Goal: Task Accomplishment & Management: Complete application form

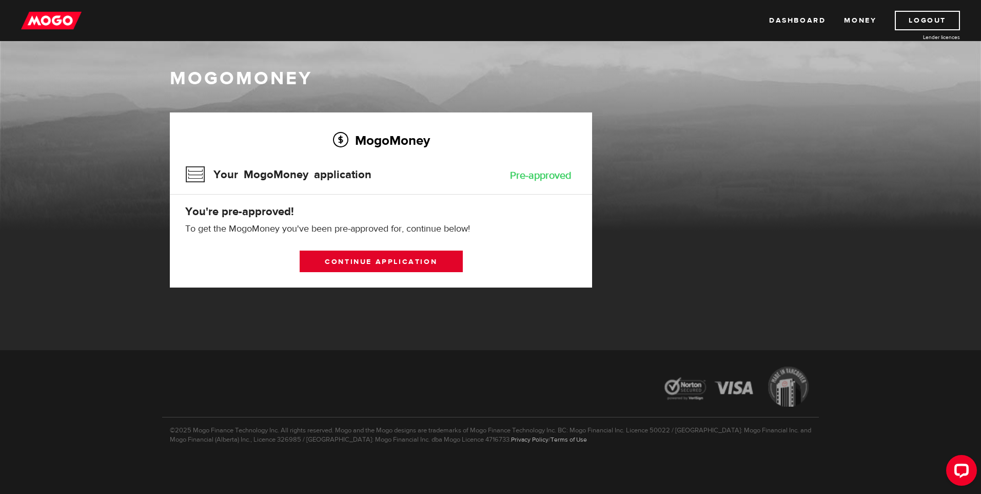
click at [403, 263] on link "Continue application" at bounding box center [381, 261] width 163 height 22
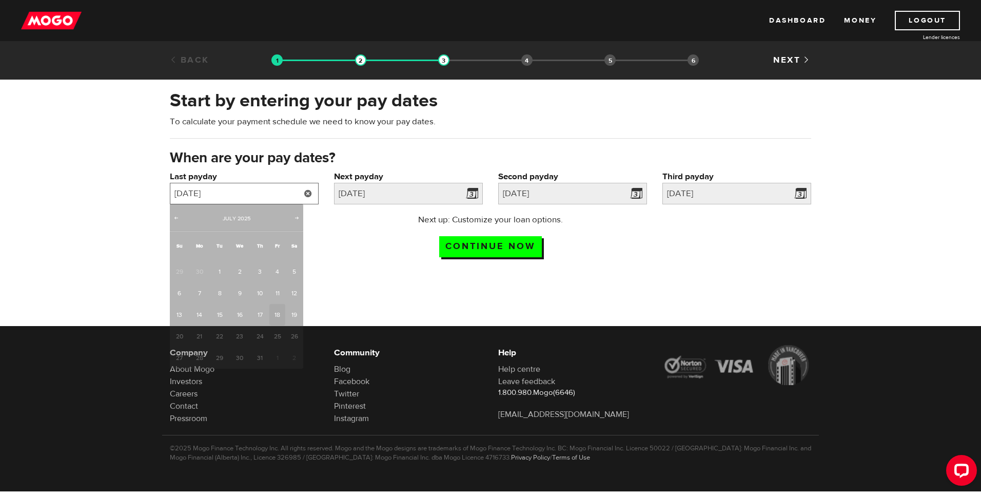
click at [251, 196] on input "2025/07/18" at bounding box center [244, 194] width 149 height 22
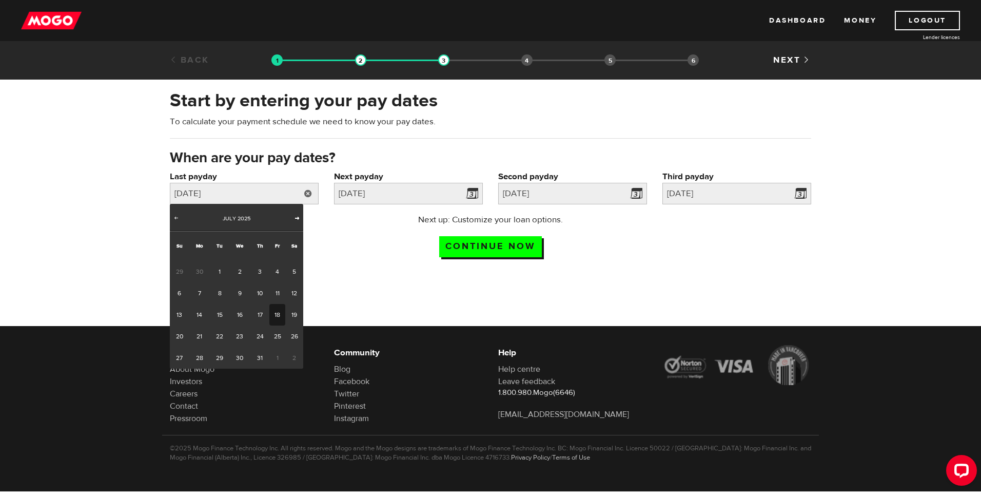
click at [298, 218] on span "Next" at bounding box center [297, 217] width 8 height 8
click at [176, 218] on span "Prev" at bounding box center [176, 217] width 8 height 8
click at [277, 293] on link "12" at bounding box center [277, 293] width 16 height 22
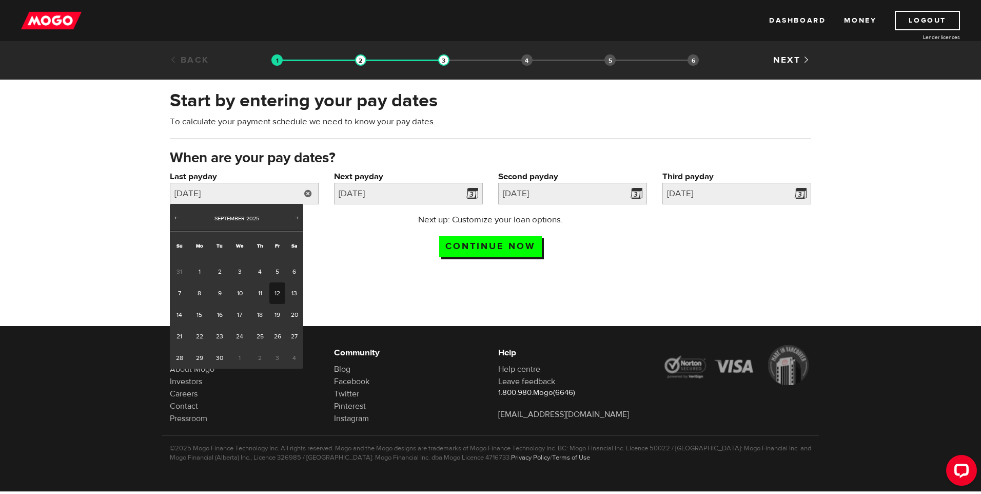
type input "2025/09/12"
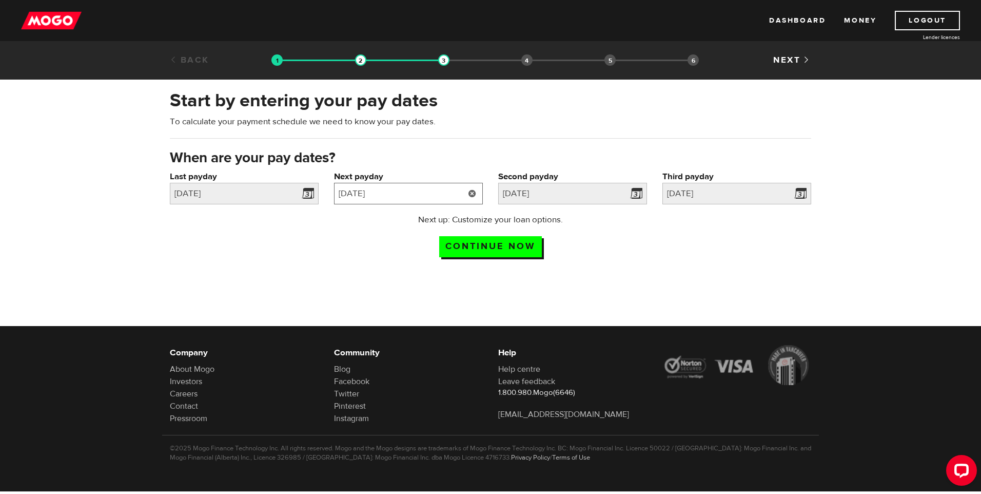
click at [454, 197] on input "2025/08/01" at bounding box center [408, 194] width 149 height 22
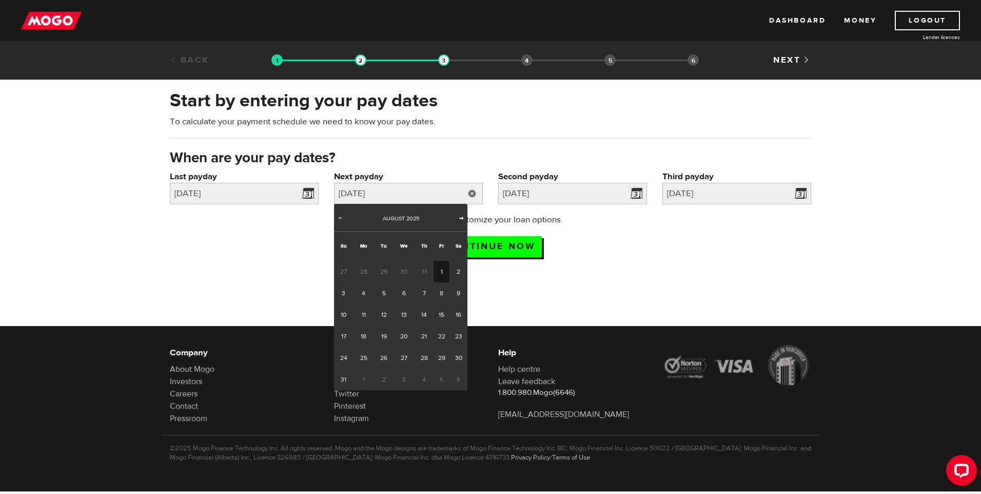
click at [459, 219] on span "Next" at bounding box center [461, 217] width 8 height 8
click at [442, 335] on link "26" at bounding box center [442, 336] width 16 height 22
type input "2025/09/26"
type input "2025/10/10"
type input "2025/10/24"
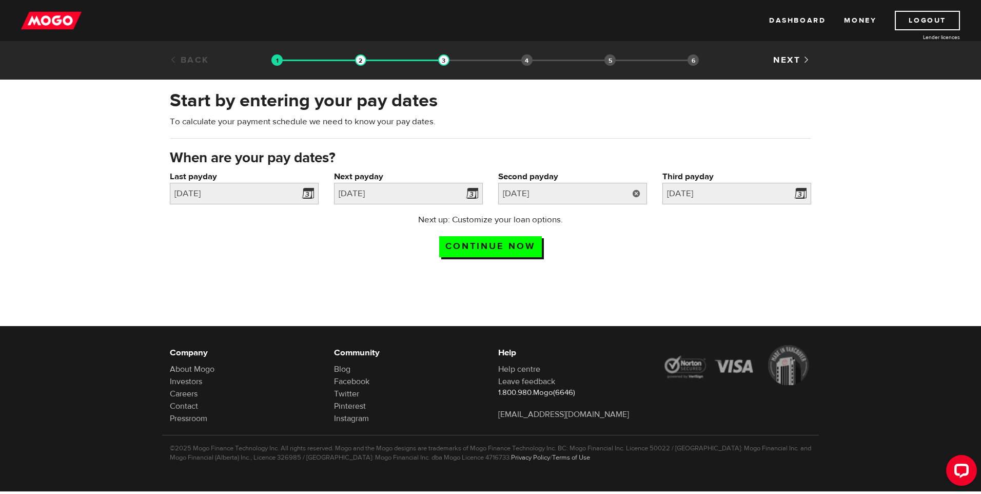
click at [637, 190] on link at bounding box center [636, 194] width 21 height 22
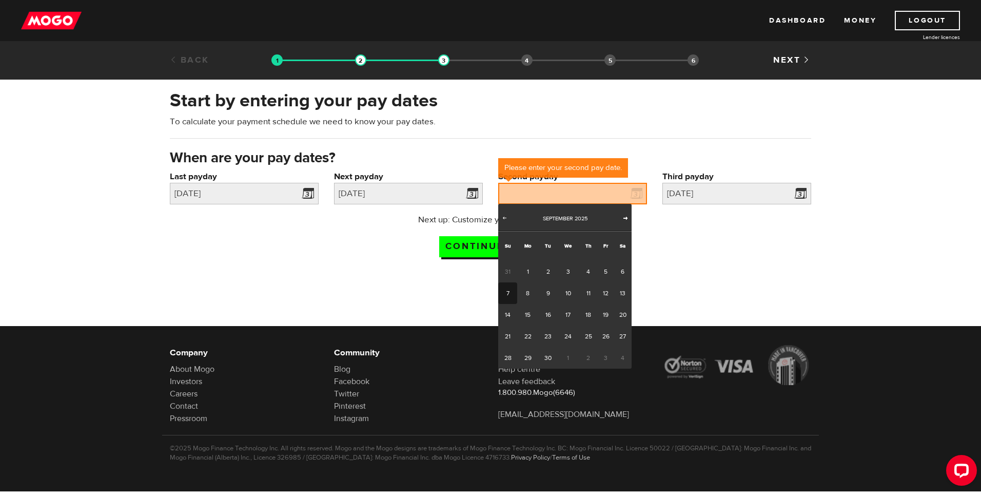
click at [625, 219] on span "Next" at bounding box center [625, 217] width 8 height 8
click at [602, 291] on link "10" at bounding box center [606, 293] width 16 height 22
type input "2025/10/10"
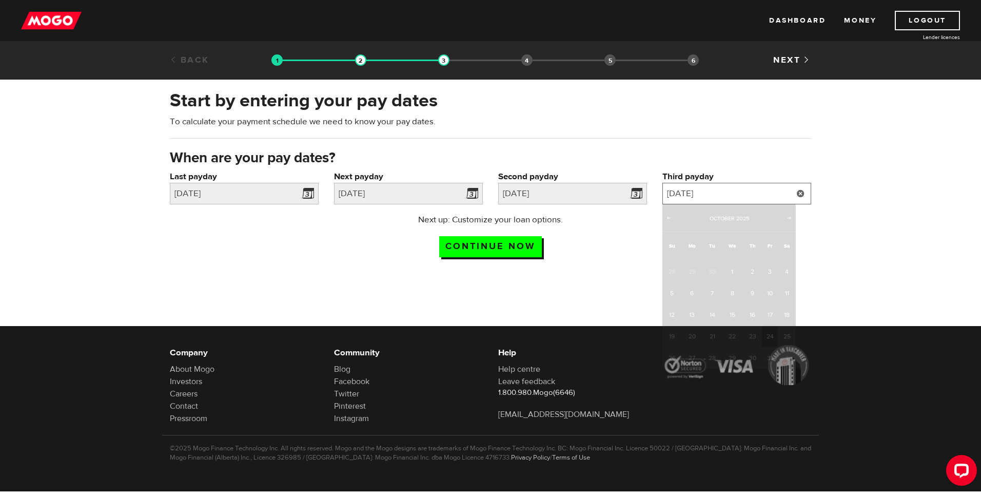
click at [744, 195] on input "2025/10/24" at bounding box center [736, 194] width 149 height 22
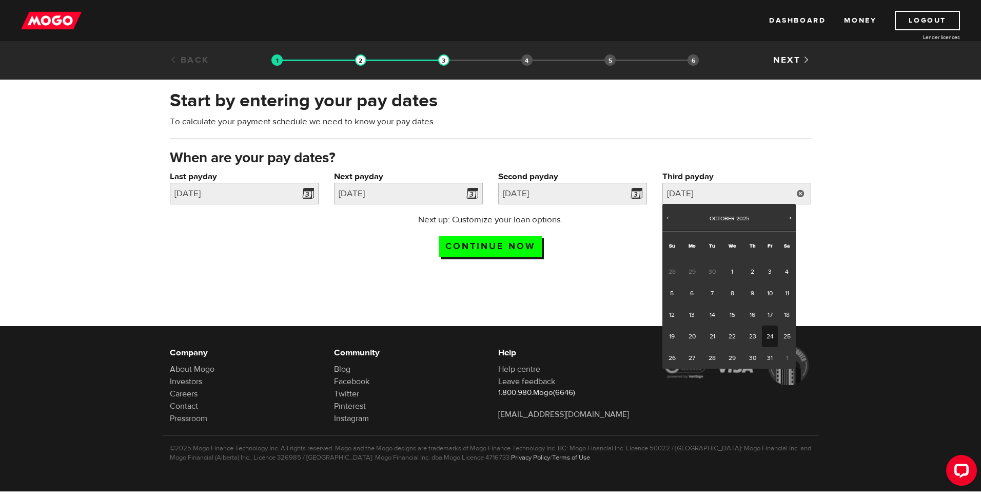
click at [535, 311] on div at bounding box center [490, 359] width 981 height 168
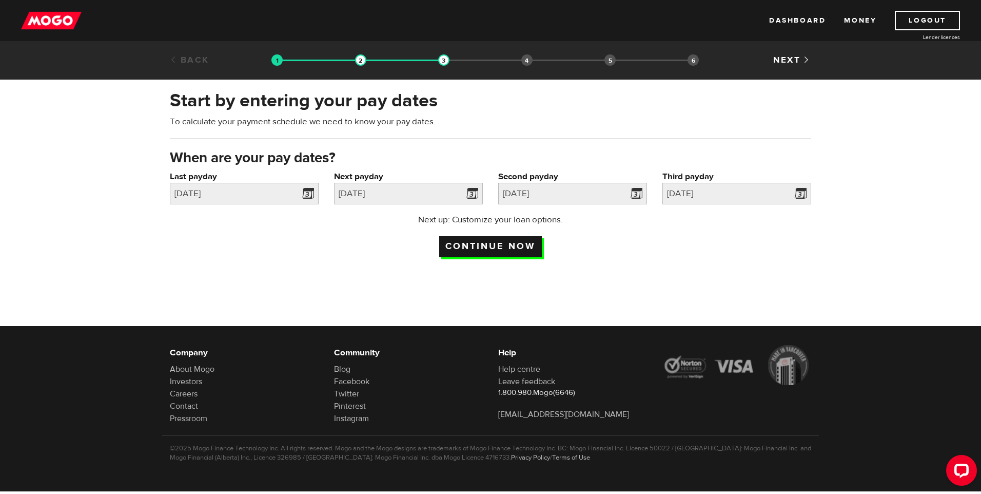
click at [485, 249] on input "Continue now" at bounding box center [490, 246] width 103 height 21
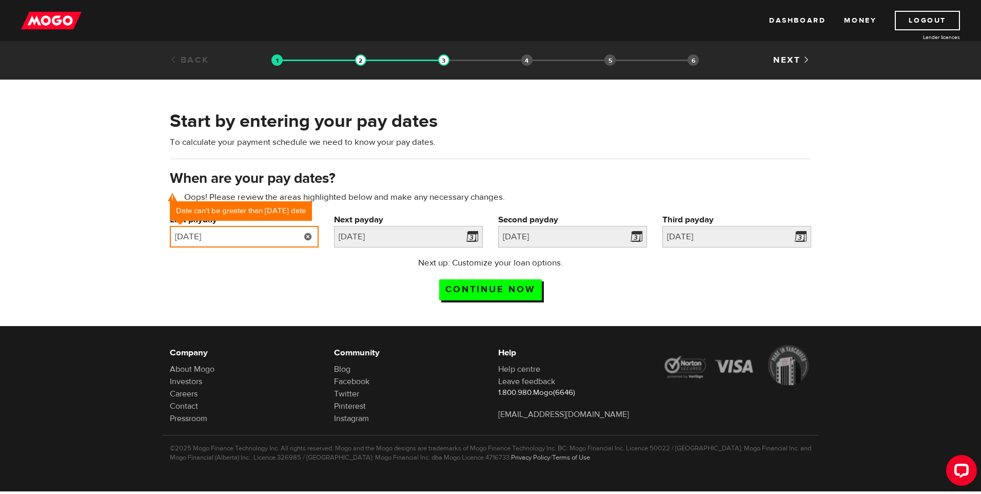
click at [269, 242] on input "2025/09/12" at bounding box center [244, 237] width 149 height 22
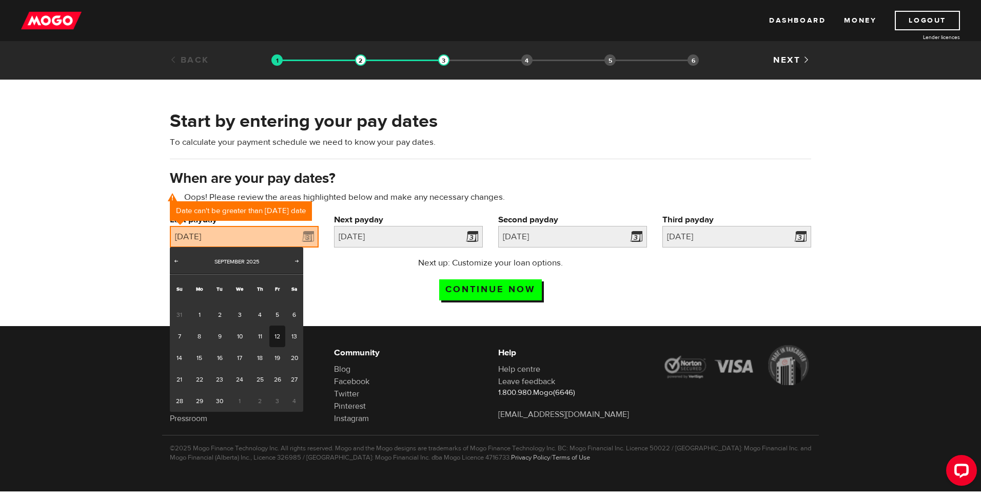
click at [274, 336] on link "12" at bounding box center [277, 336] width 16 height 22
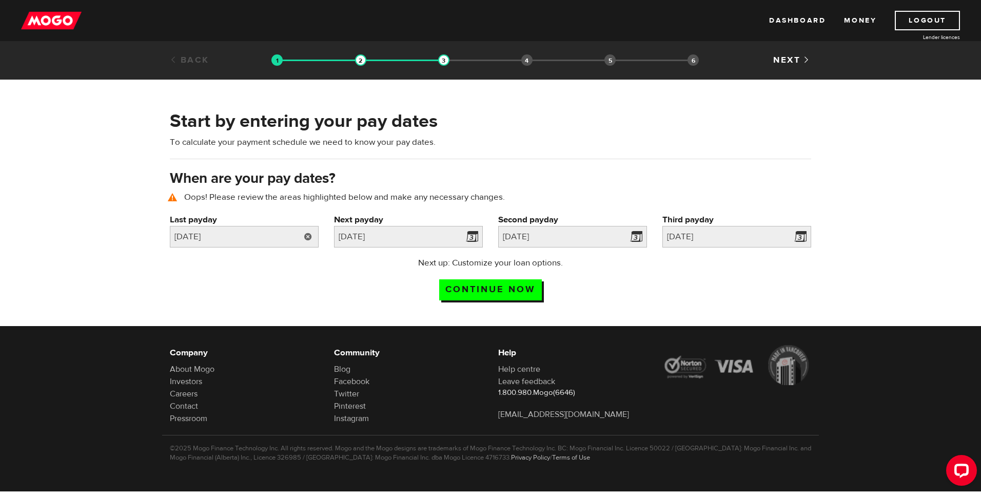
click at [310, 233] on link at bounding box center [308, 237] width 21 height 22
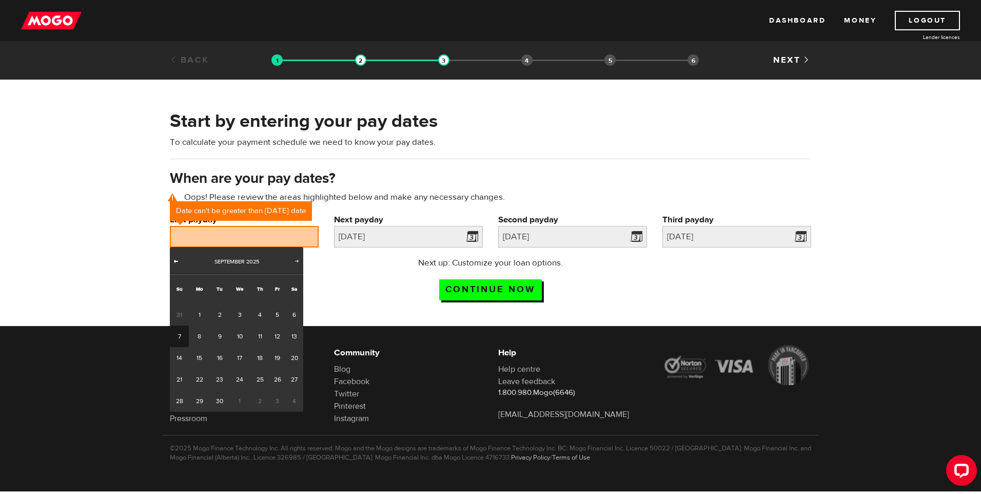
click at [175, 262] on span "Prev" at bounding box center [176, 261] width 8 height 8
click at [278, 401] on link "29" at bounding box center [277, 401] width 16 height 22
type input "2025/08/29"
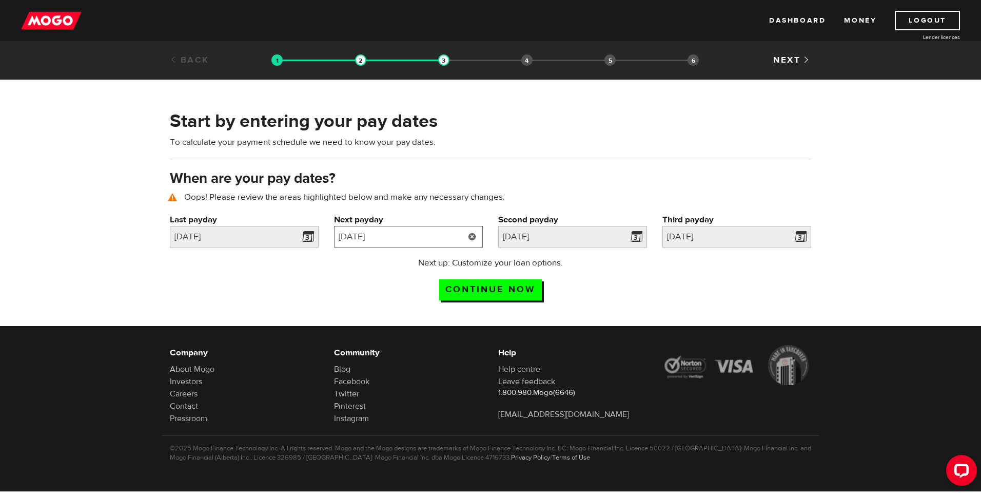
click at [444, 237] on input "2025/09/26" at bounding box center [408, 237] width 149 height 22
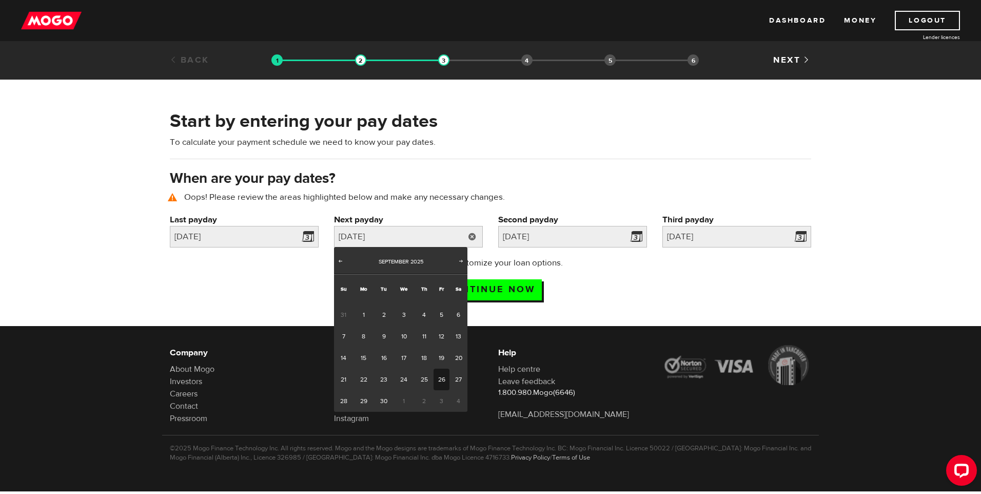
click at [274, 295] on div "Next up: Customize your loan options. Continue now" at bounding box center [490, 282] width 657 height 51
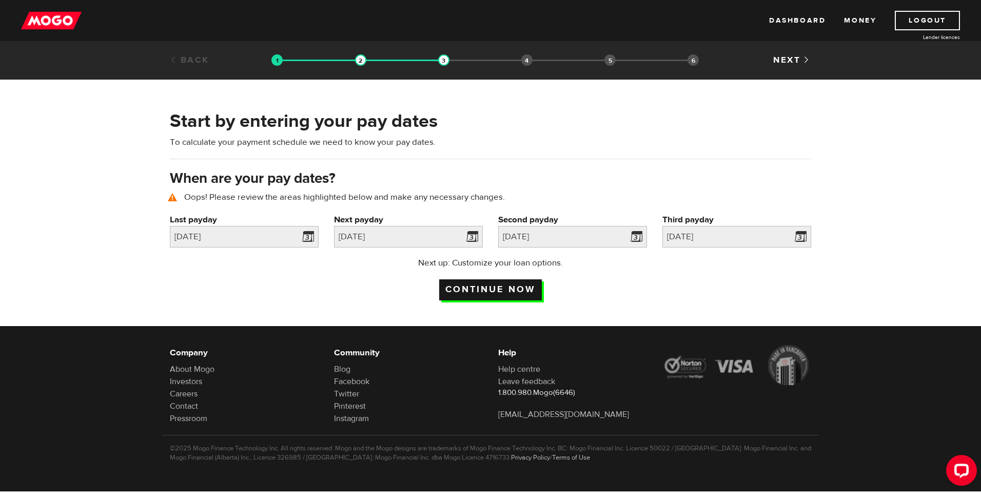
click at [473, 292] on input "Continue now" at bounding box center [490, 289] width 103 height 21
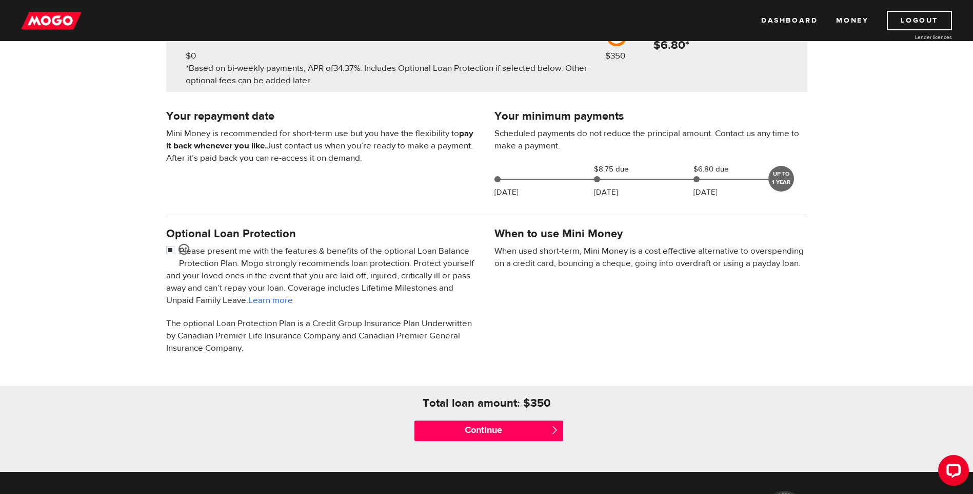
scroll to position [107, 0]
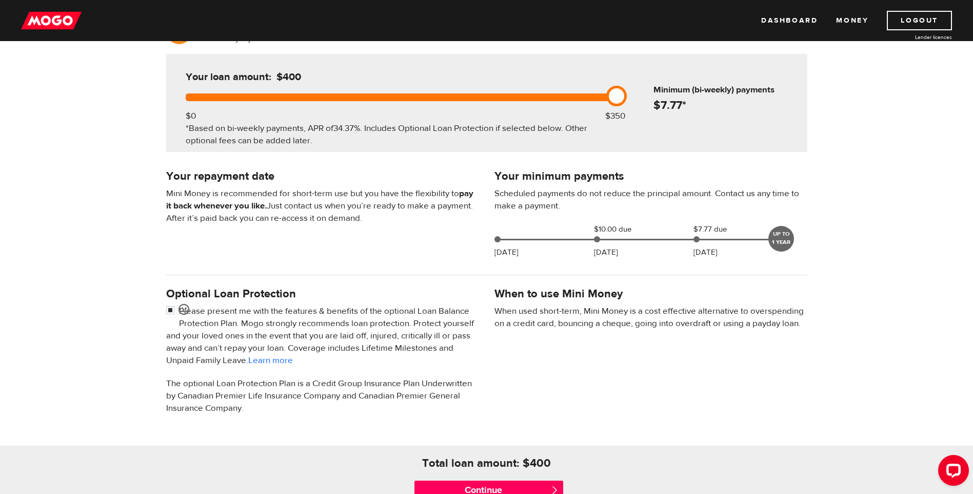
drag, startPoint x: 620, startPoint y: 97, endPoint x: 628, endPoint y: 99, distance: 7.8
click at [628, 99] on div "Your loan amount: $400 $0 $350 *Based on bi-weekly payments, APR of 34.37% . In…" at bounding box center [486, 103] width 641 height 98
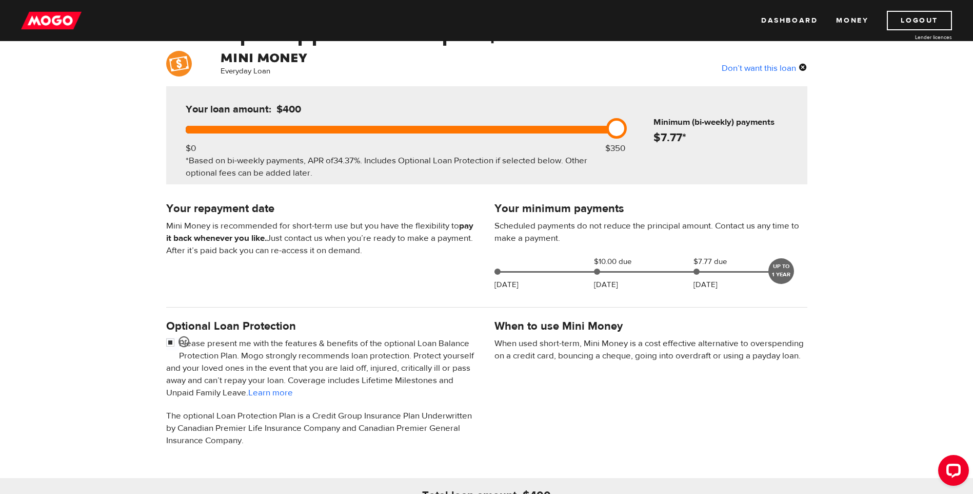
scroll to position [56, 0]
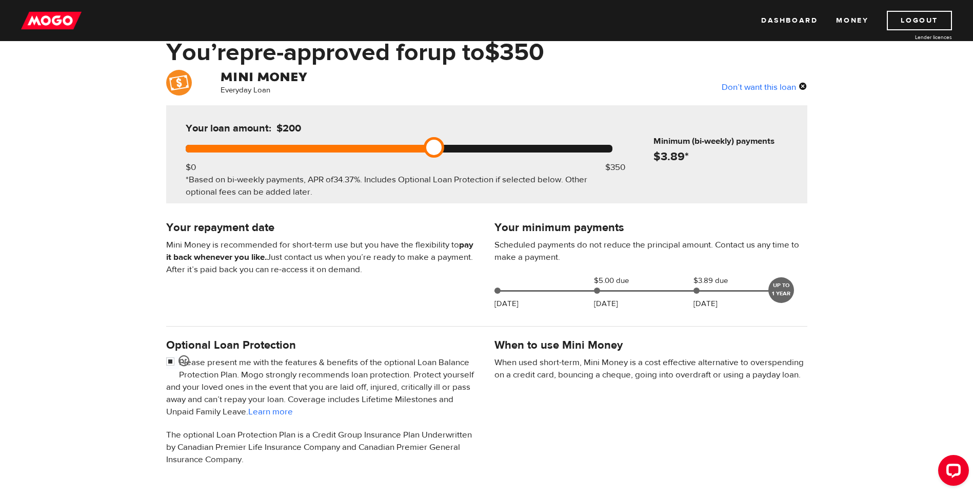
drag, startPoint x: 618, startPoint y: 146, endPoint x: 309, endPoint y: 145, distance: 308.3
click at [311, 145] on div at bounding box center [399, 149] width 427 height 8
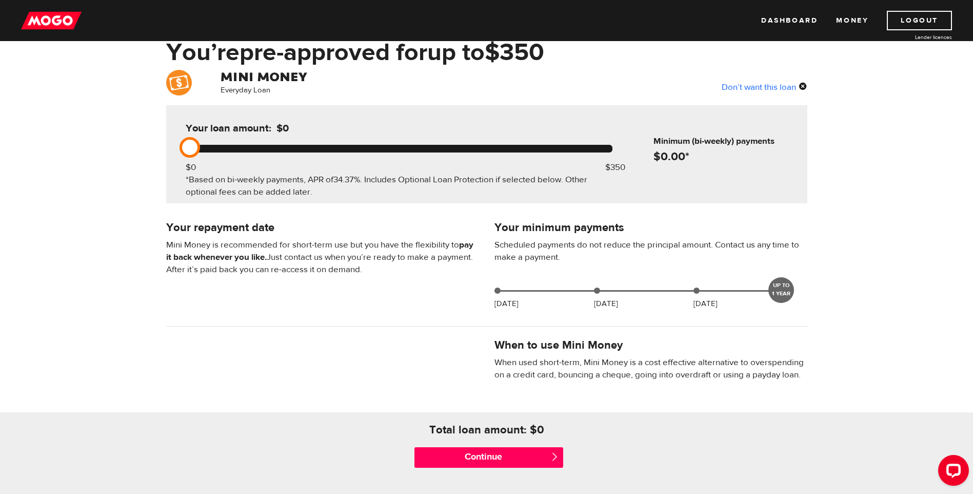
click at [273, 145] on div at bounding box center [399, 149] width 427 height 8
click at [613, 149] on div "Your loan amount: $0 $0 $350 *Based on bi-weekly payments, APR of 34.37% . Incl…" at bounding box center [399, 154] width 458 height 98
click at [612, 148] on div at bounding box center [399, 149] width 427 height 8
click at [610, 147] on div at bounding box center [399, 149] width 427 height 8
click at [611, 148] on div at bounding box center [399, 149] width 427 height 8
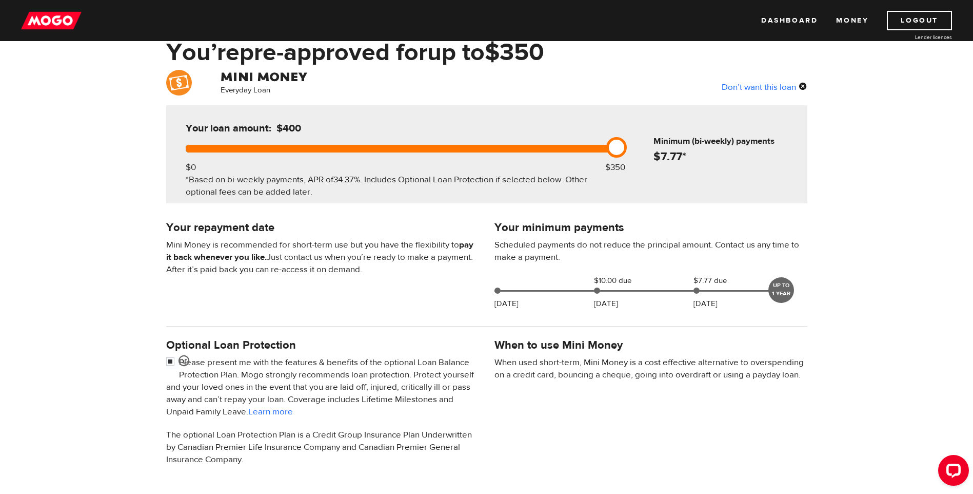
drag, startPoint x: 189, startPoint y: 148, endPoint x: 622, endPoint y: 164, distance: 433.3
click at [622, 164] on div "Your loan amount: $400 $0 $350 *Based on bi-weekly payments, APR of 34.37% . In…" at bounding box center [399, 154] width 458 height 98
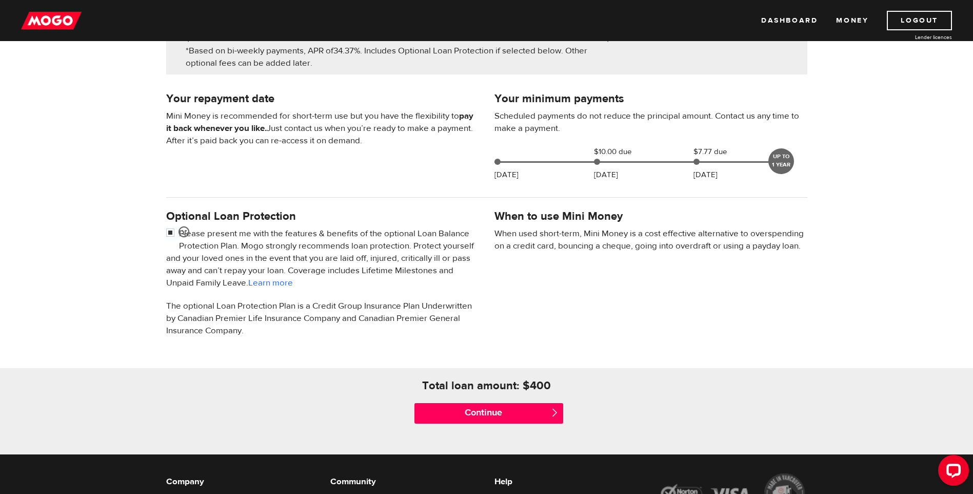
scroll to position [210, 0]
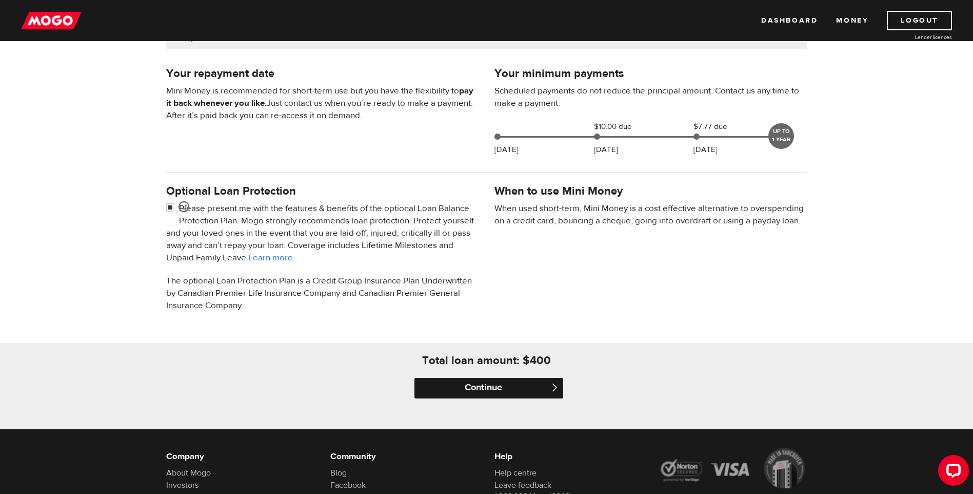
click at [486, 388] on input "Continue" at bounding box center [489, 388] width 149 height 21
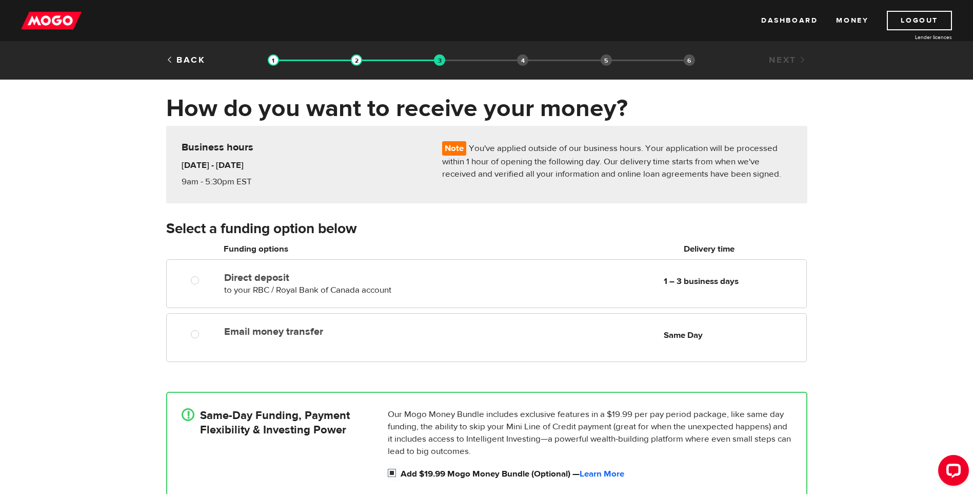
click at [395, 472] on input "Add $19.99 Mogo Money Bundle (Optional) — Learn More" at bounding box center [394, 473] width 13 height 13
checkbox input "false"
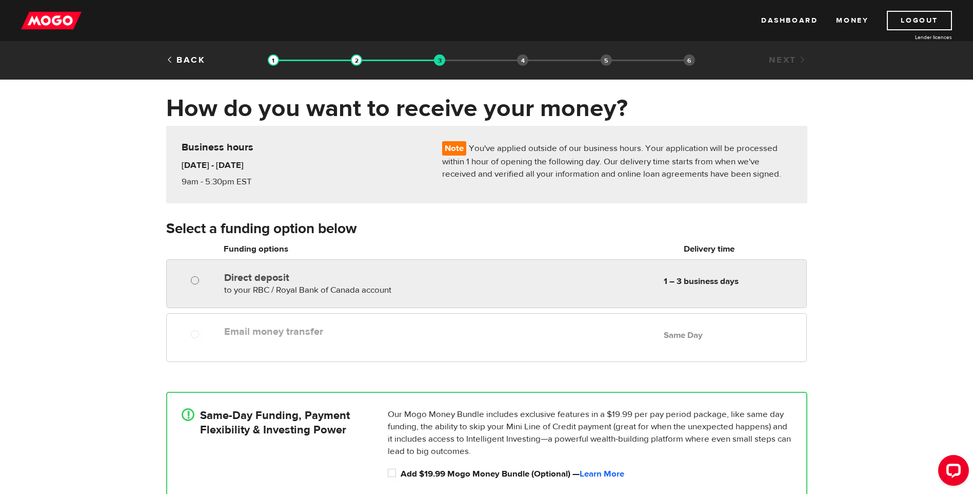
radio input "true"
click at [195, 279] on input "Direct deposit" at bounding box center [197, 281] width 13 height 13
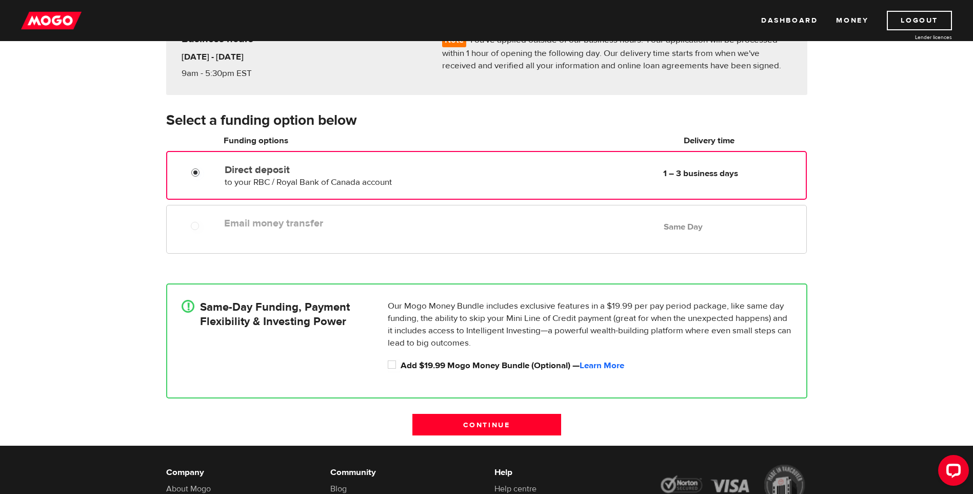
scroll to position [154, 0]
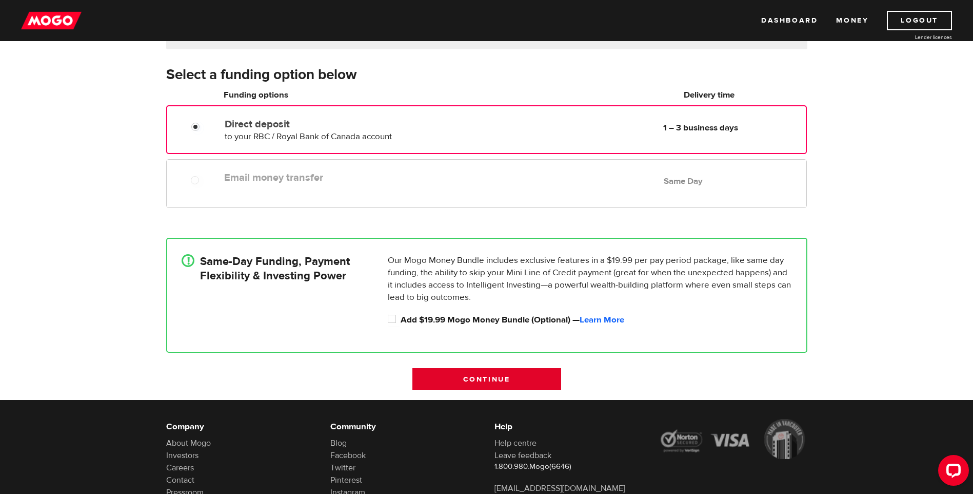
click at [480, 379] on input "Continue" at bounding box center [486, 379] width 149 height 22
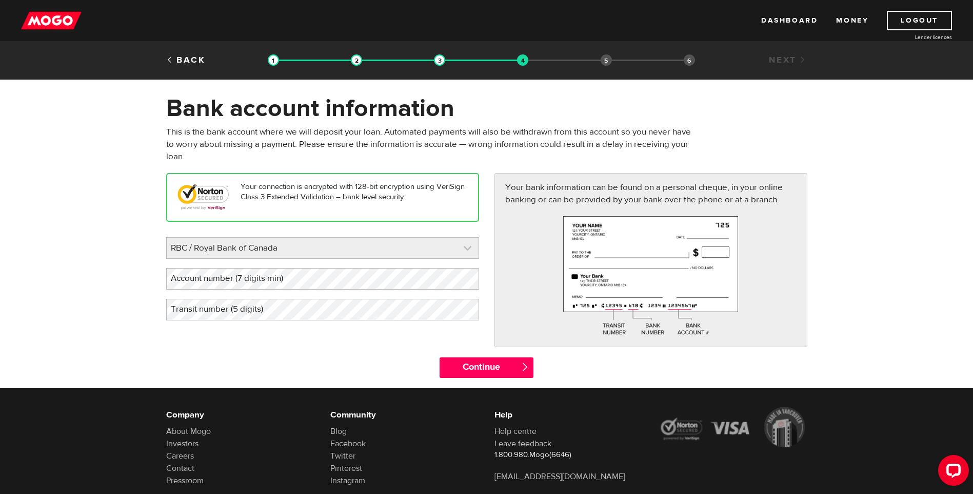
click at [188, 248] on link at bounding box center [323, 248] width 312 height 21
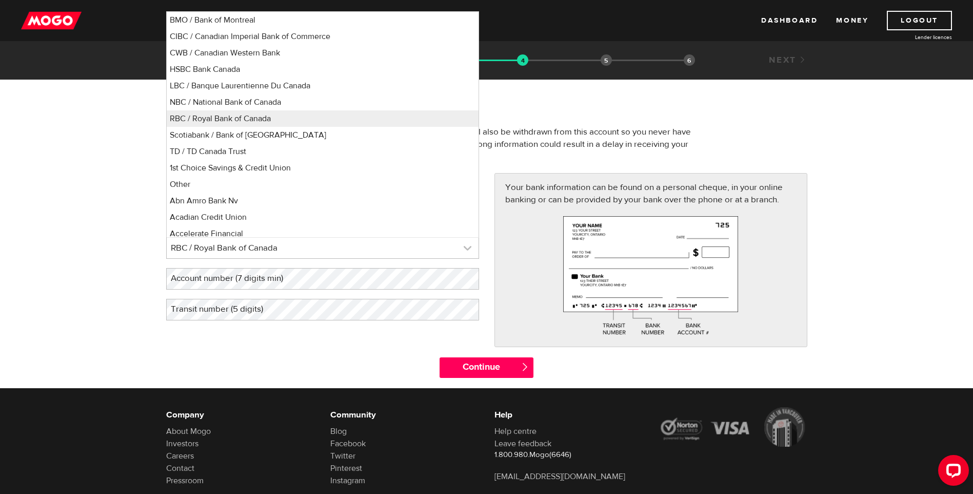
click at [188, 248] on link at bounding box center [323, 248] width 312 height 21
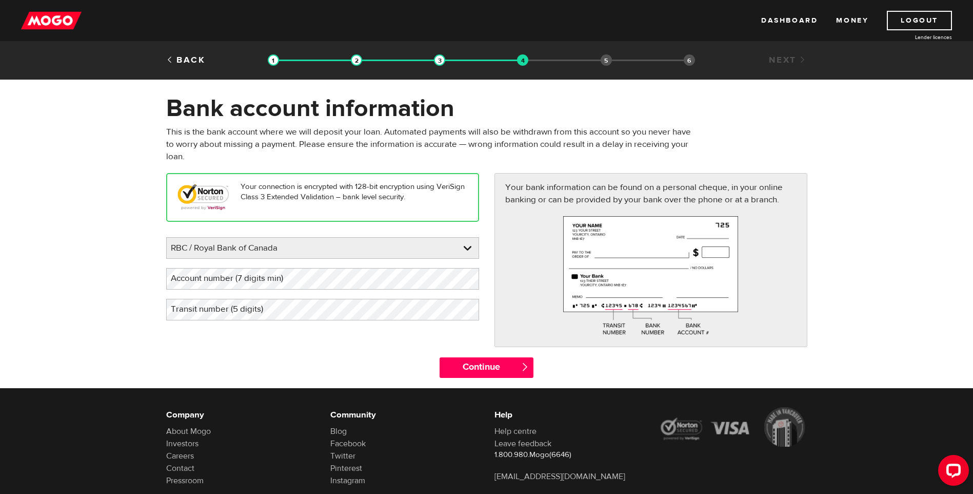
click at [196, 281] on label "Account number (7 digits min)" at bounding box center [235, 278] width 138 height 21
click at [490, 371] on input "Continue" at bounding box center [487, 367] width 94 height 21
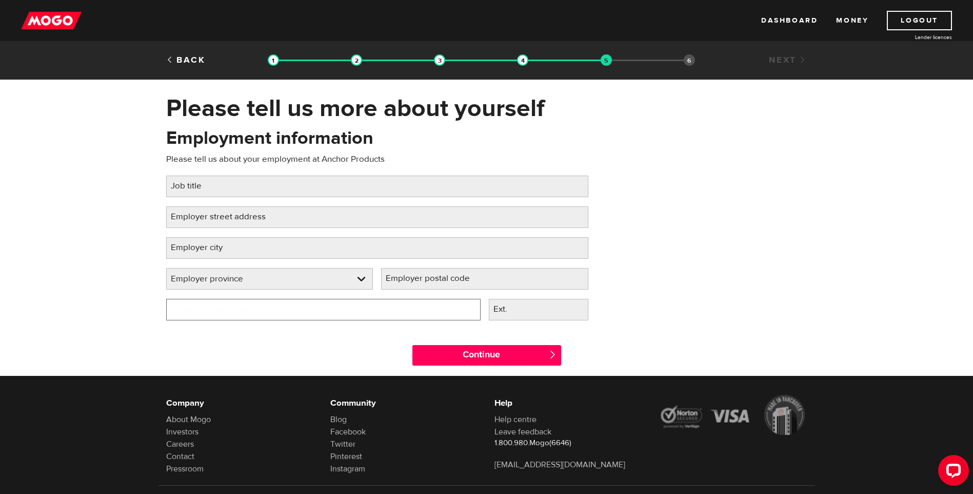
click at [286, 311] on input "Employer phone number" at bounding box center [323, 310] width 314 height 22
type input "(403) 332-0689"
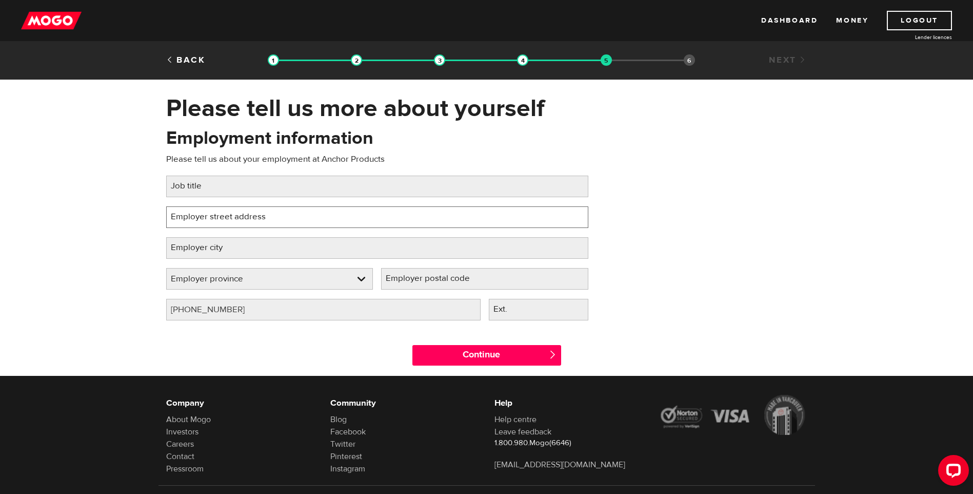
type input "1542 St George Rd N"
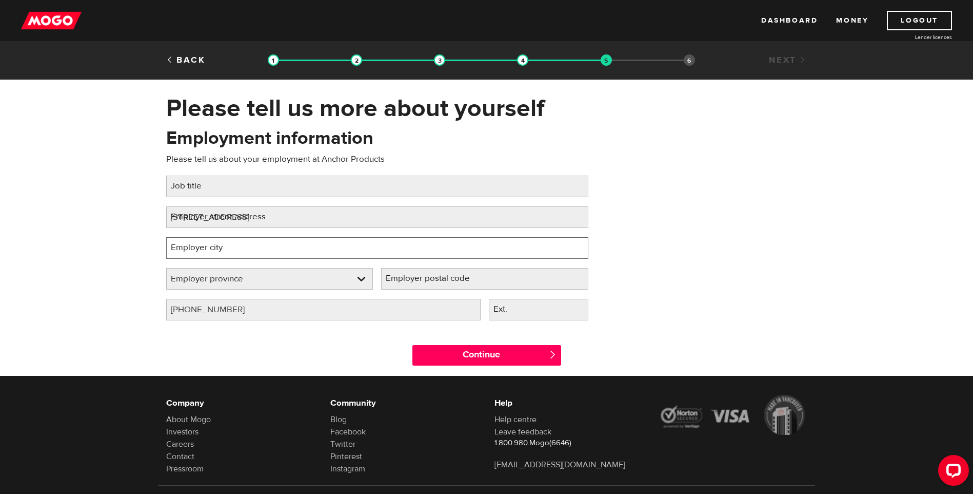
type input "Lethbridge"
select select "AB"
type input "T1H 5A"
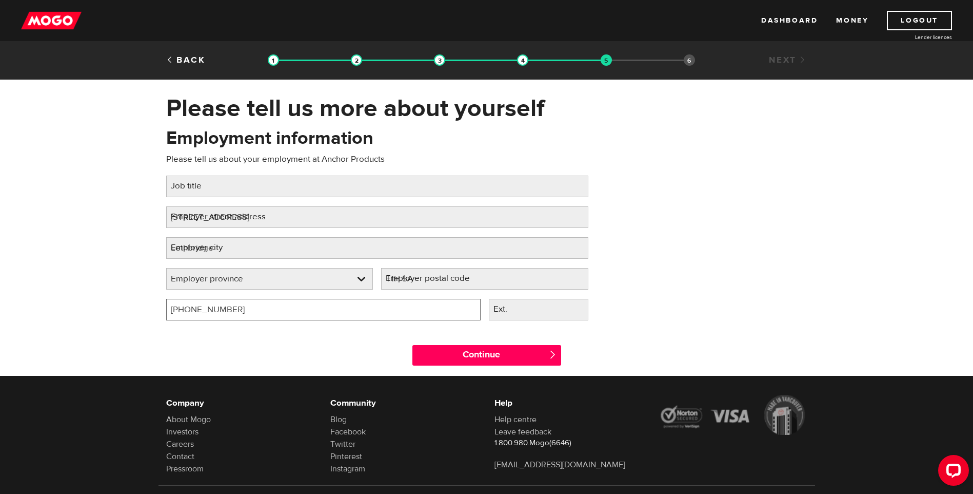
select select "AB"
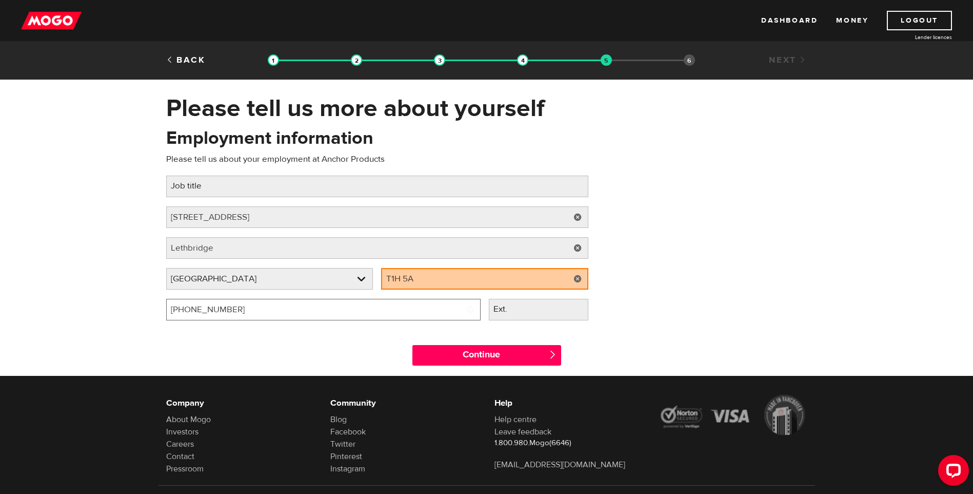
type input "(403) 332-0689"
click at [206, 192] on label "Job title" at bounding box center [194, 185] width 56 height 21
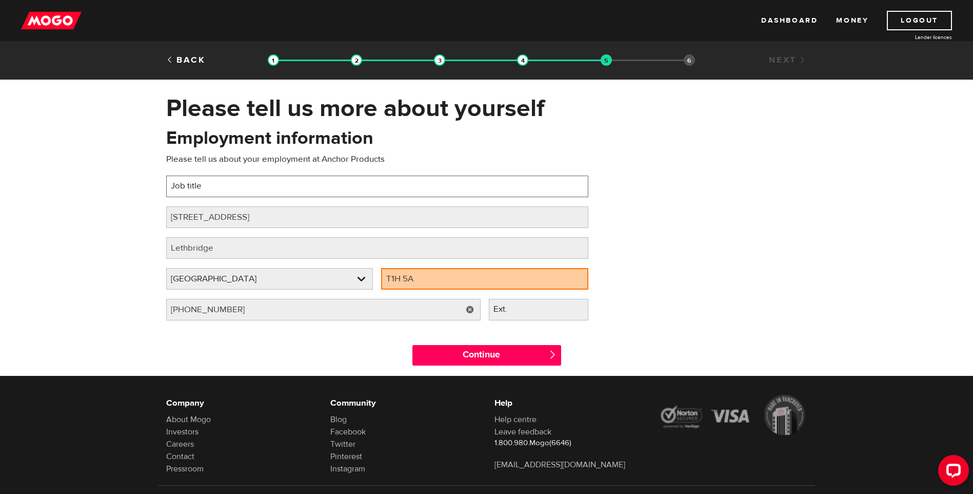
click at [206, 192] on input "Job title" at bounding box center [377, 186] width 422 height 22
type input "Inside Sales"
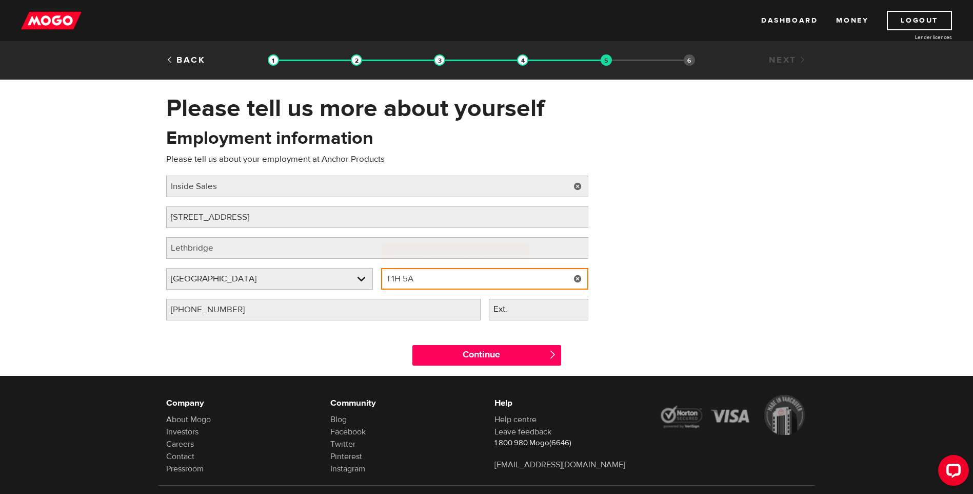
click at [419, 282] on input "T1H 5A" at bounding box center [484, 279] width 207 height 22
type input "T1H 5A1"
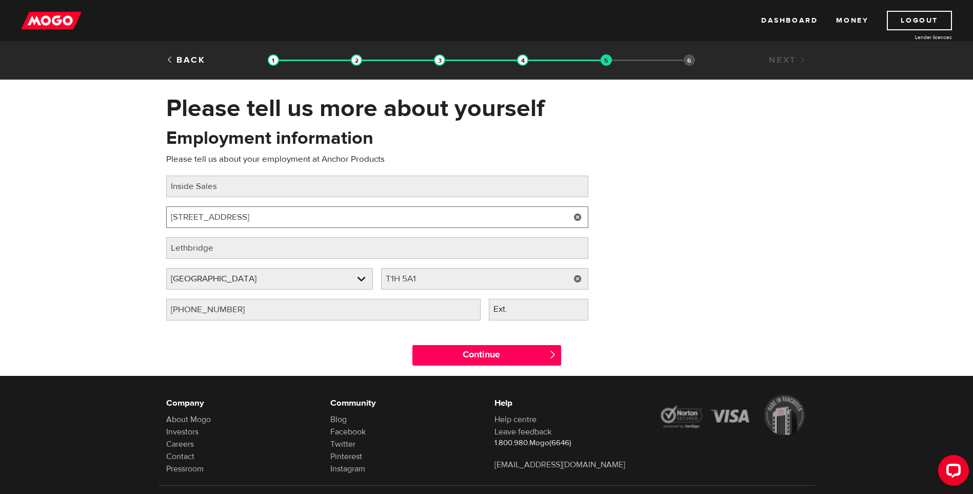
click at [266, 220] on input "1542 St George Rd N" at bounding box center [377, 217] width 422 height 22
click at [578, 217] on link at bounding box center [577, 217] width 21 height 22
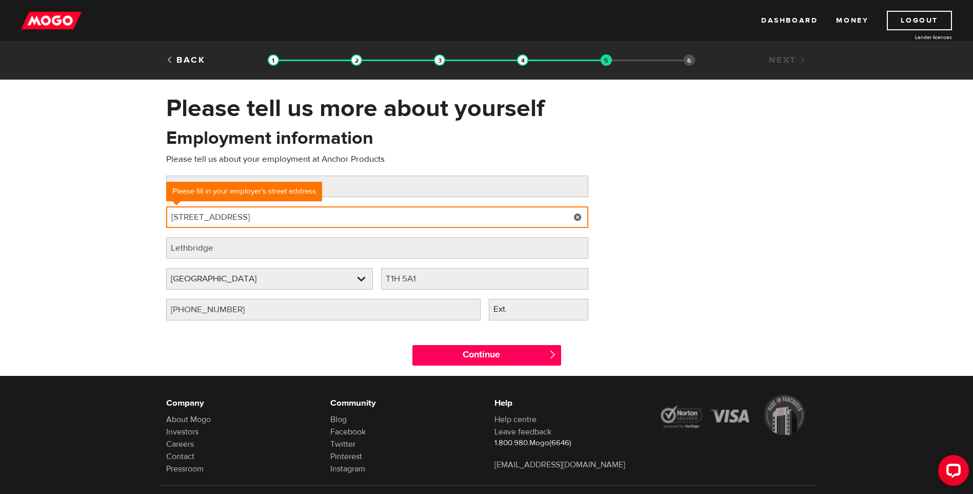
type input "2801 2nd ave n"
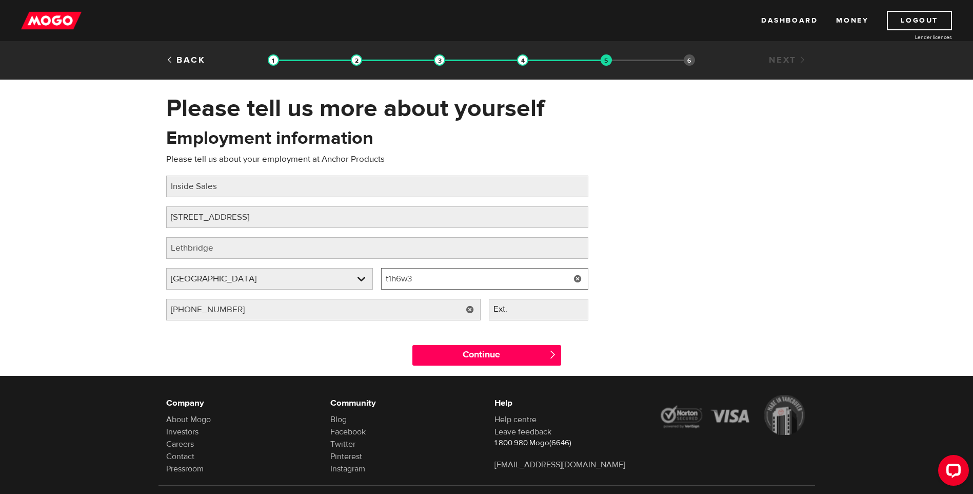
type input "t1h6w3"
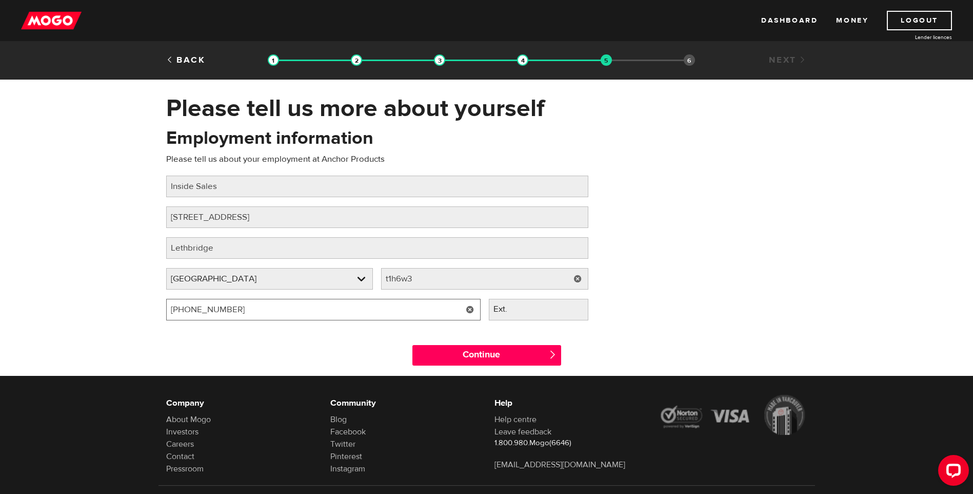
click at [324, 309] on input "(403) 332-0689" at bounding box center [323, 310] width 314 height 22
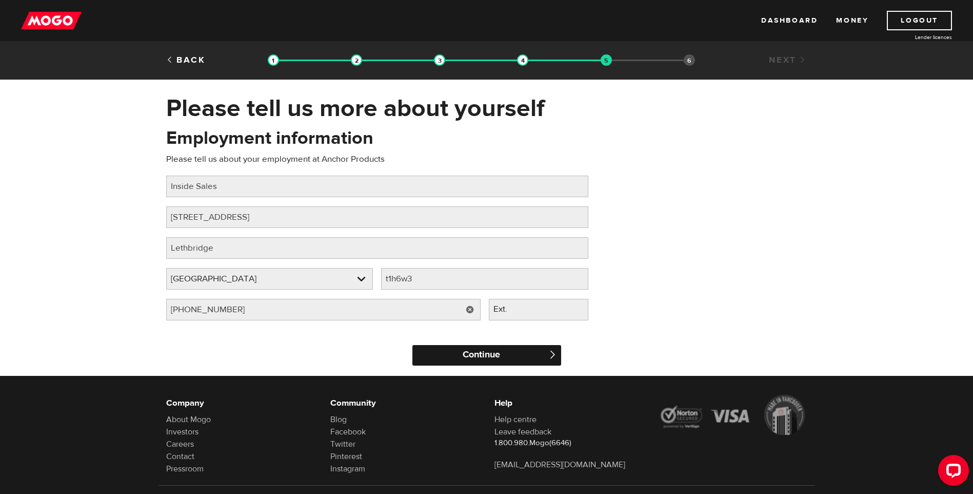
click at [486, 355] on input "Continue" at bounding box center [486, 355] width 149 height 21
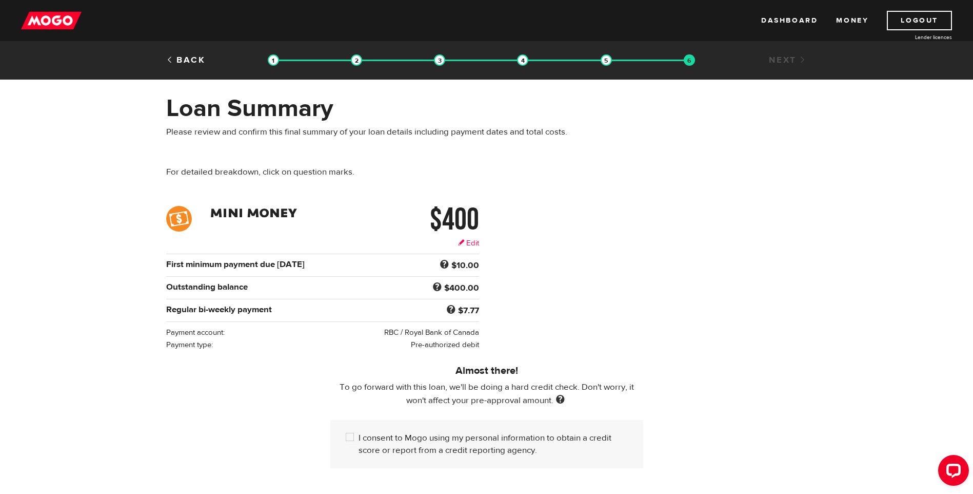
click at [473, 242] on link "Edit" at bounding box center [468, 243] width 21 height 11
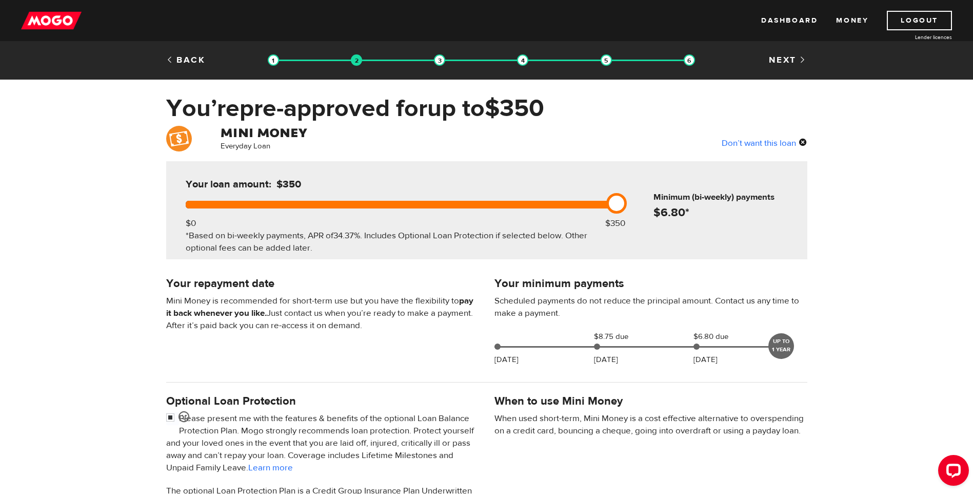
click at [618, 202] on link at bounding box center [616, 203] width 21 height 21
click at [480, 202] on div at bounding box center [399, 205] width 427 height 8
click at [609, 203] on div at bounding box center [399, 205] width 427 height 8
click at [616, 204] on link at bounding box center [616, 203] width 21 height 21
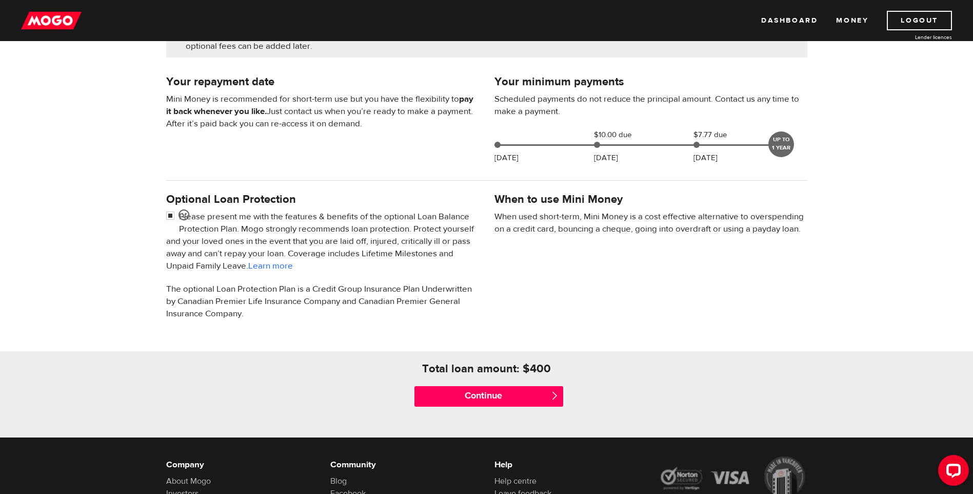
scroll to position [205, 0]
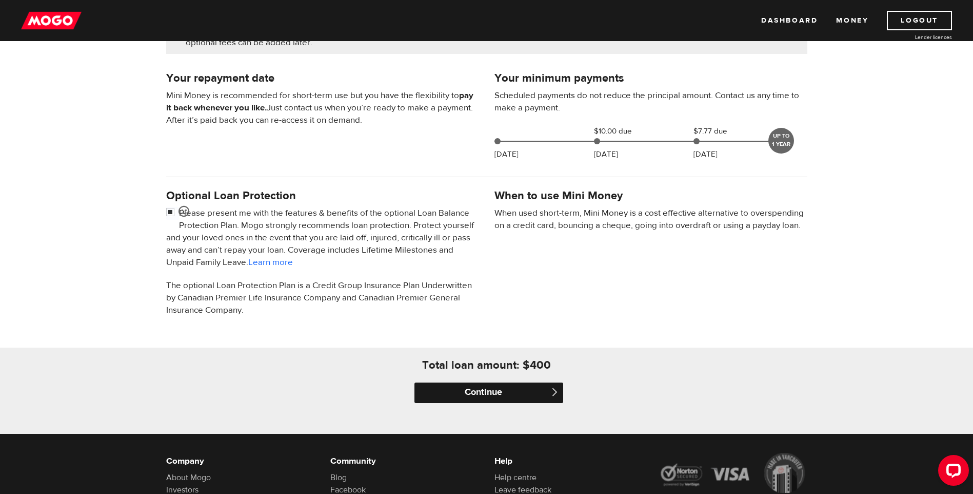
click at [495, 394] on input "Continue" at bounding box center [489, 392] width 149 height 21
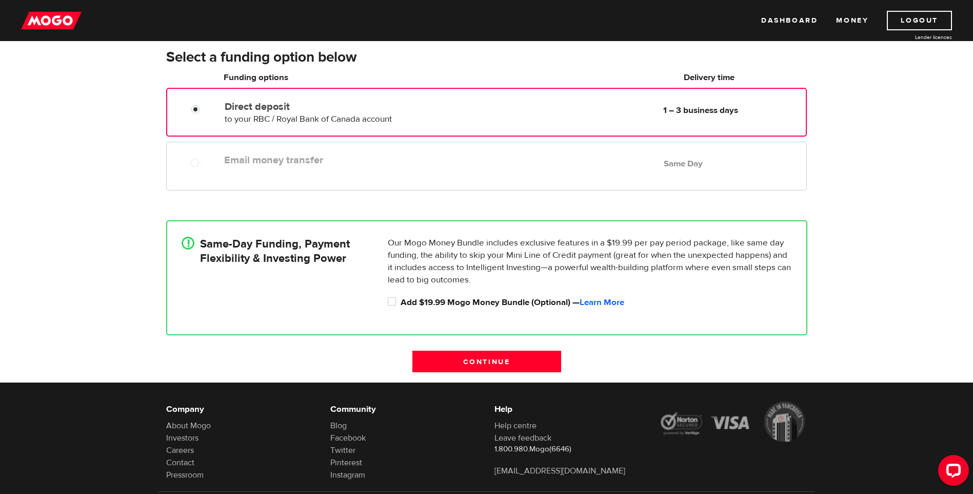
scroll to position [205, 0]
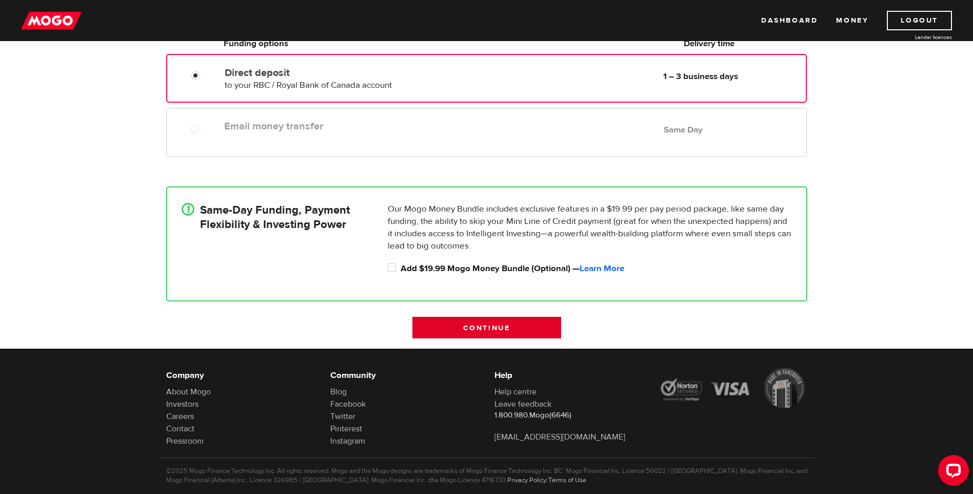
click at [474, 327] on input "Continue" at bounding box center [486, 328] width 149 height 22
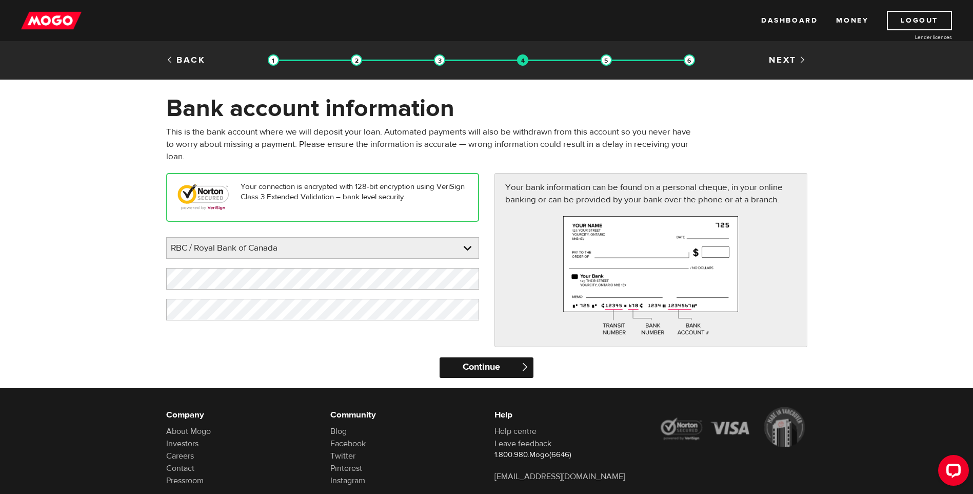
click at [488, 372] on input "Continue" at bounding box center [487, 367] width 94 height 21
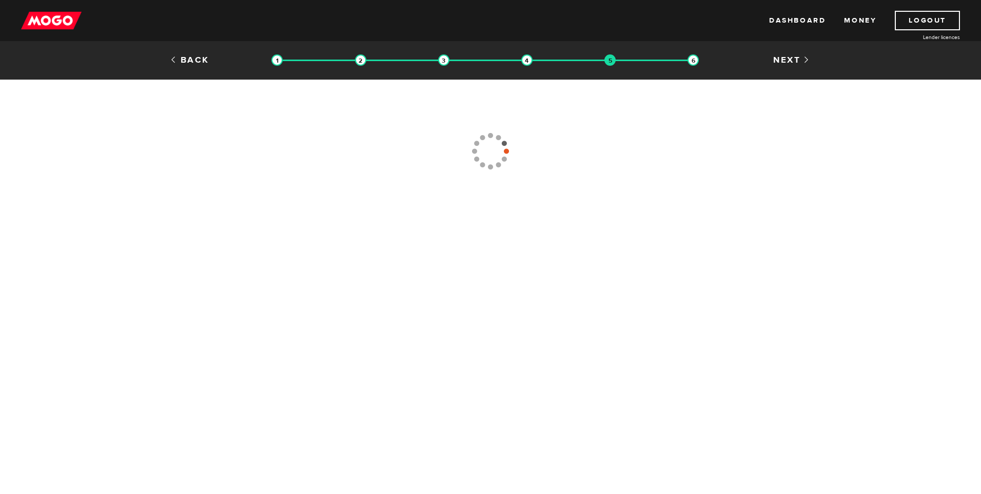
type input "[PHONE_NUMBER]"
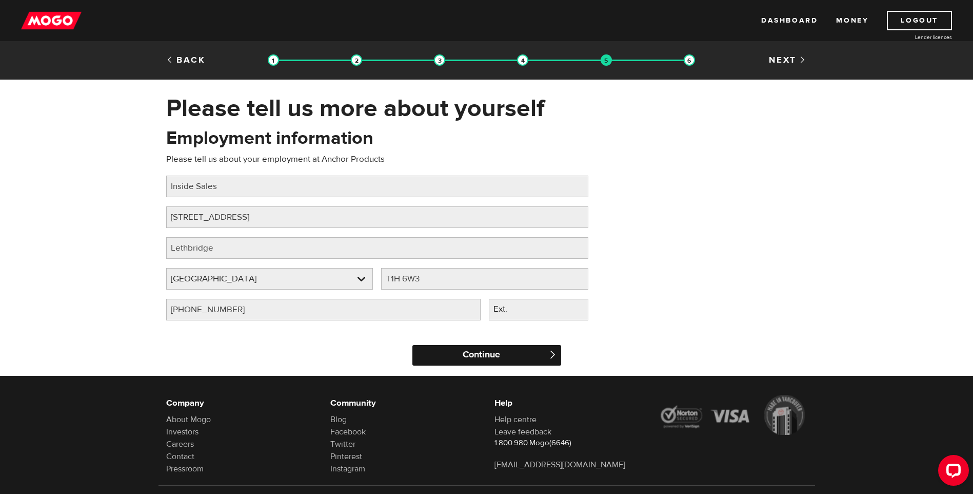
click at [488, 357] on input "Continue" at bounding box center [486, 355] width 149 height 21
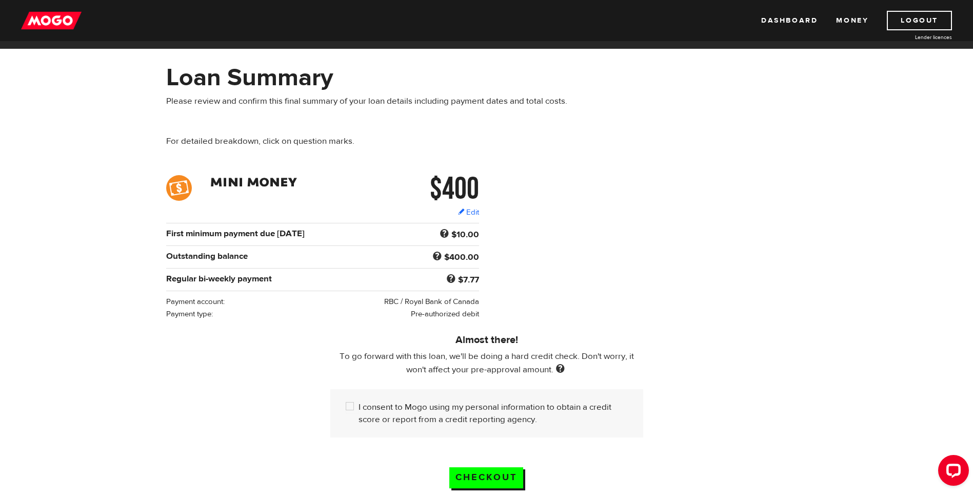
scroll to position [51, 0]
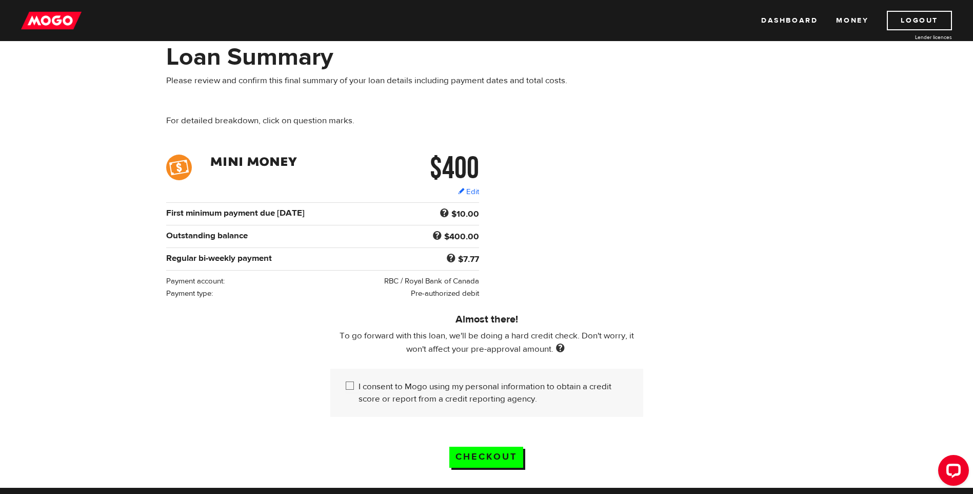
click at [352, 382] on input "I consent to Mogo using my personal information to obtain a credit score or rep…" at bounding box center [352, 386] width 13 height 13
checkbox input "true"
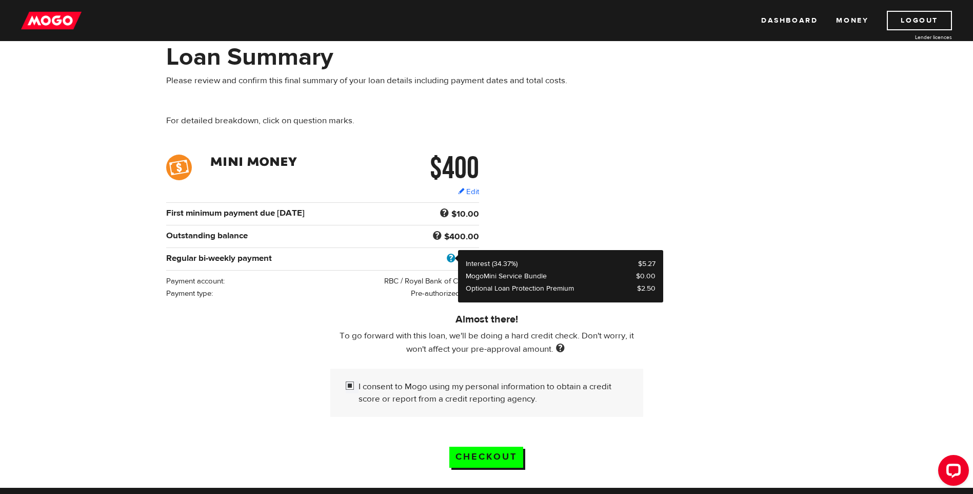
click at [451, 254] on span at bounding box center [451, 258] width 14 height 13
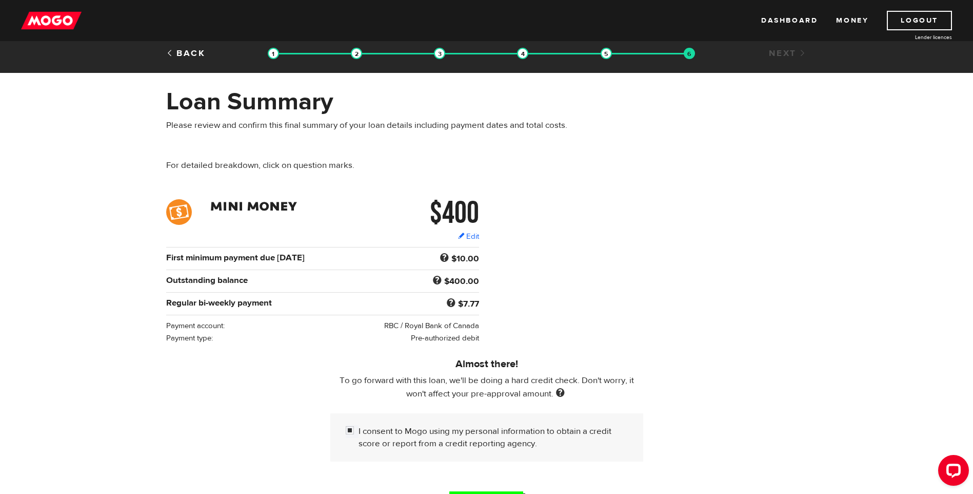
scroll to position [0, 0]
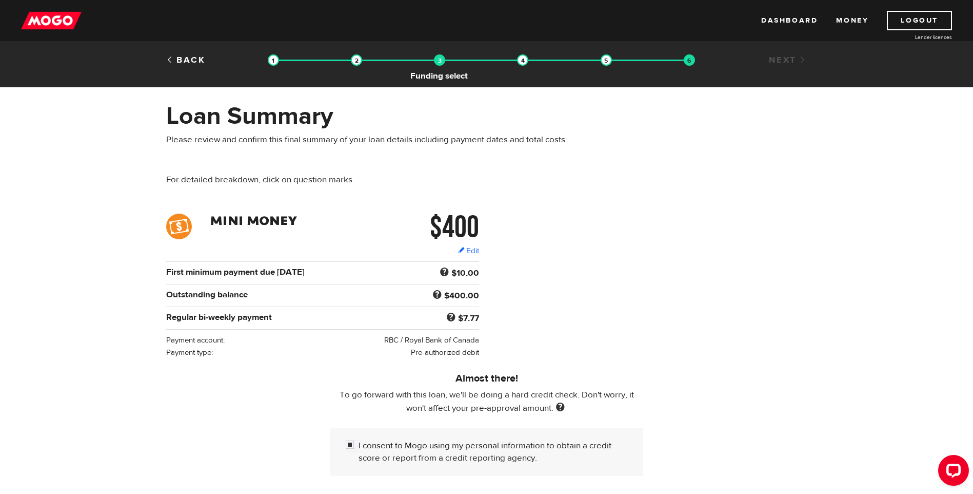
click at [441, 60] on img at bounding box center [439, 59] width 11 height 11
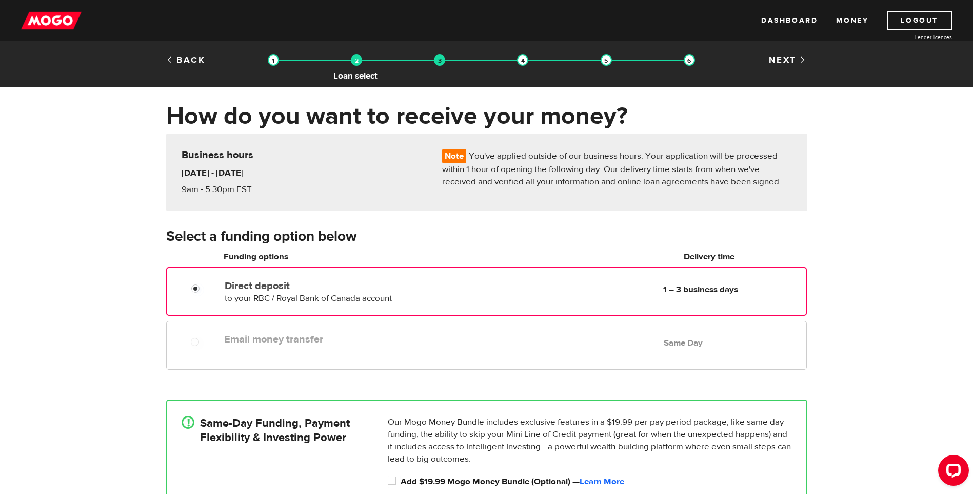
click at [357, 60] on img at bounding box center [356, 59] width 11 height 11
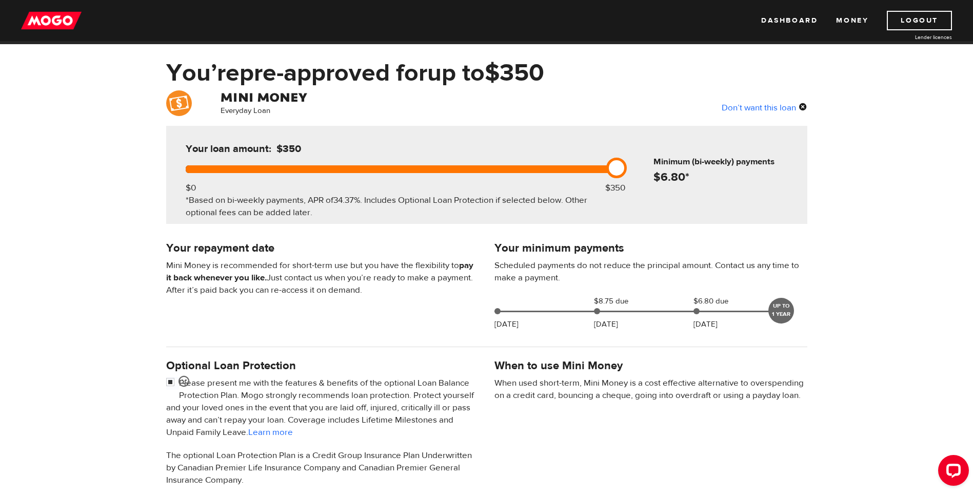
scroll to position [51, 0]
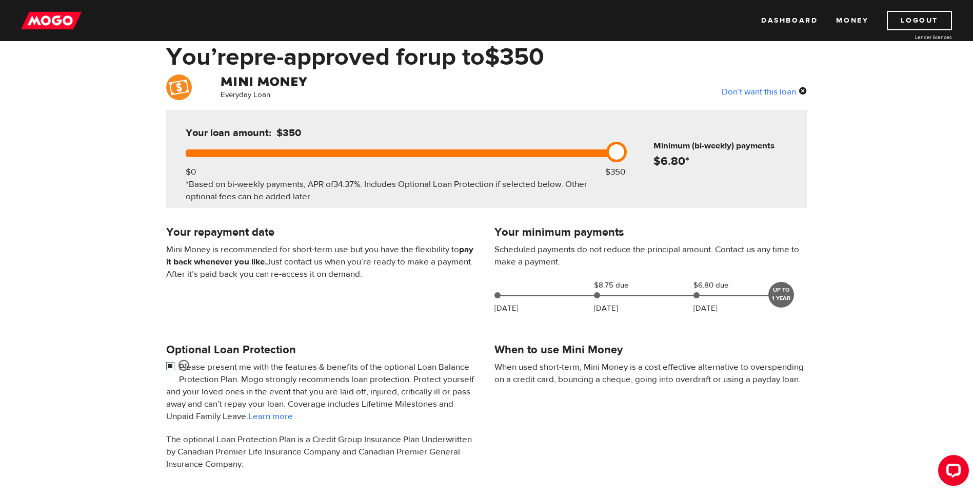
click at [172, 366] on input "checkbox" at bounding box center [172, 367] width 13 height 13
checkbox input "false"
click at [577, 152] on div at bounding box center [399, 153] width 427 height 8
click at [545, 152] on div at bounding box center [399, 153] width 427 height 8
click at [611, 154] on div at bounding box center [399, 153] width 427 height 8
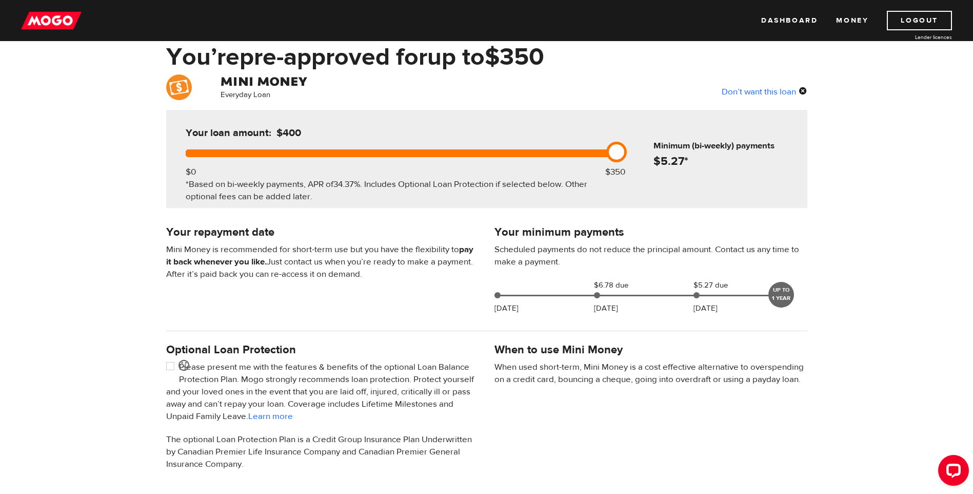
click at [615, 152] on link at bounding box center [616, 152] width 21 height 21
click at [542, 149] on div at bounding box center [399, 153] width 427 height 8
click at [612, 152] on div at bounding box center [399, 153] width 427 height 8
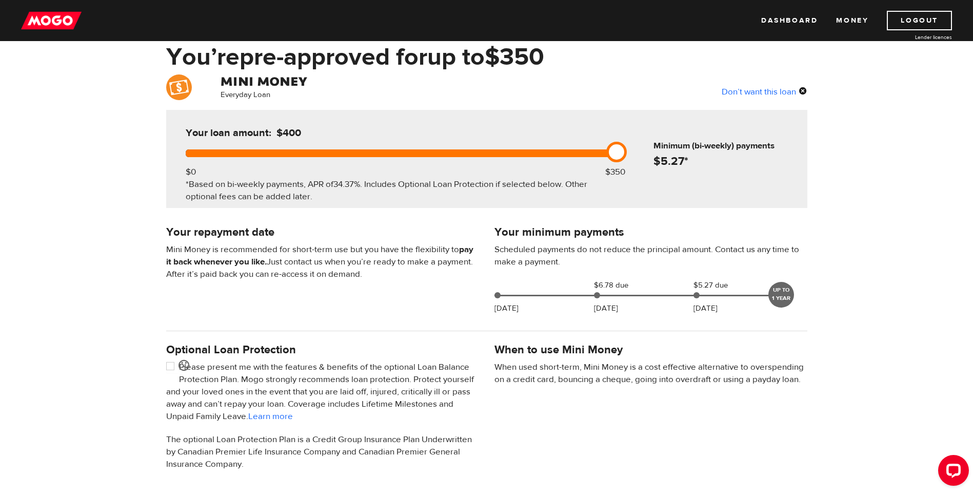
drag, startPoint x: 612, startPoint y: 152, endPoint x: 633, endPoint y: 153, distance: 21.1
click at [633, 153] on div "Your loan amount: $400 $0 $350 *Based on bi-weekly payments, APR of 34.37% . In…" at bounding box center [486, 159] width 641 height 98
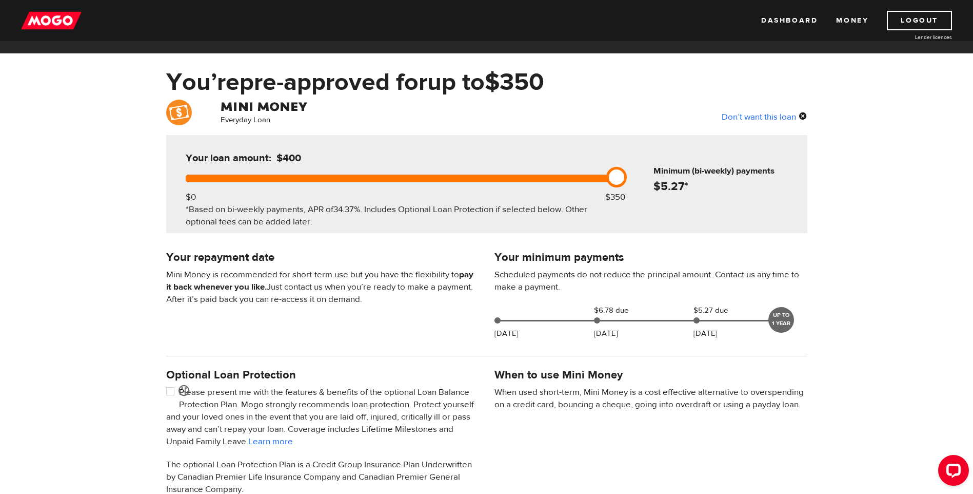
scroll to position [0, 0]
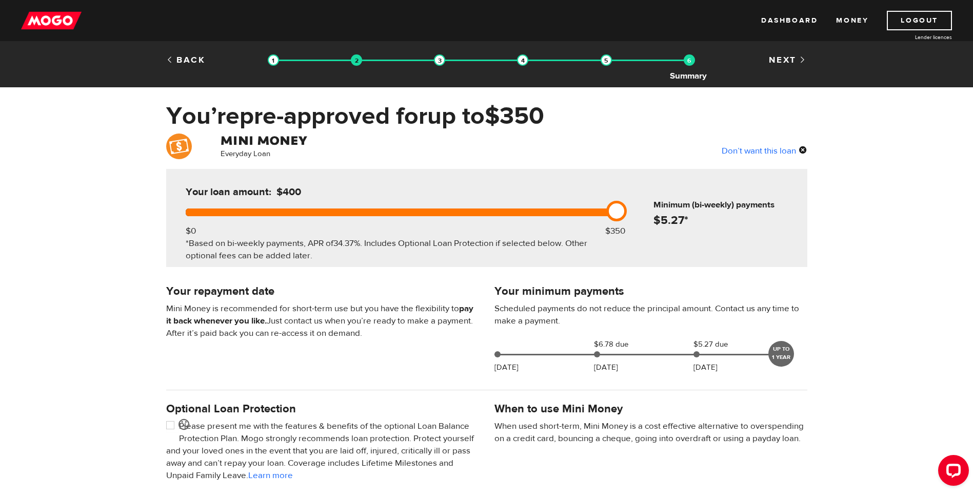
click at [693, 61] on img at bounding box center [689, 59] width 11 height 11
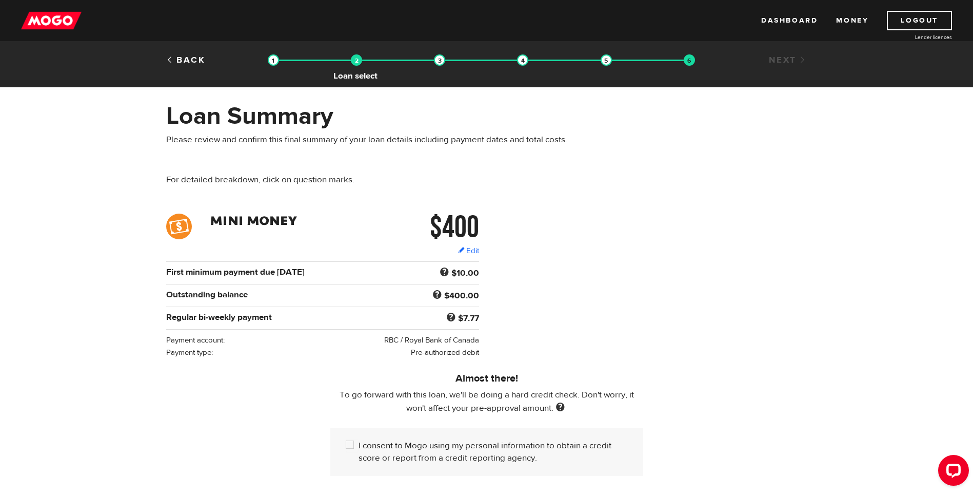
click at [356, 60] on img at bounding box center [356, 59] width 11 height 11
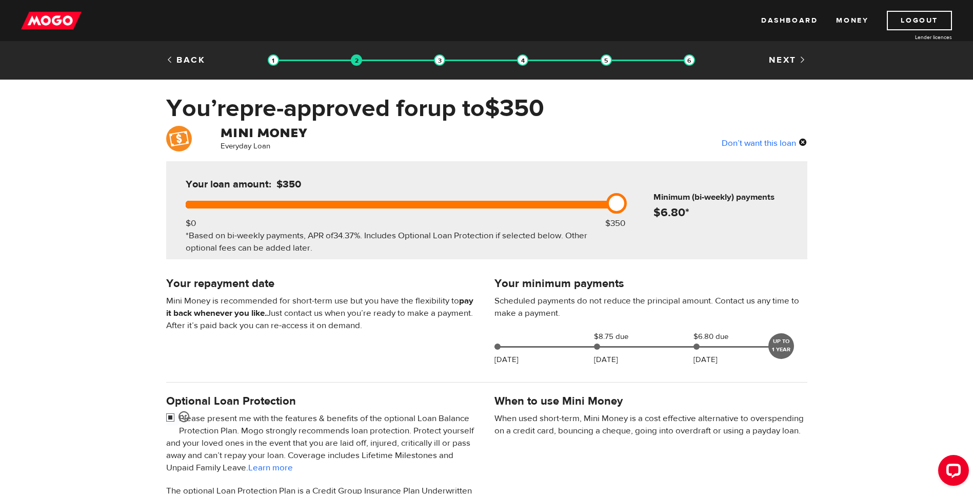
click at [169, 417] on input "checkbox" at bounding box center [172, 418] width 13 height 13
checkbox input "false"
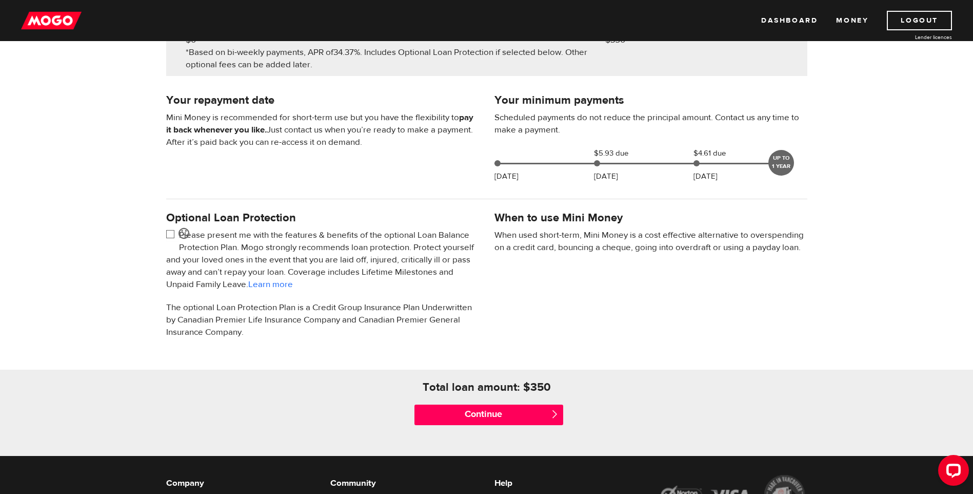
scroll to position [205, 0]
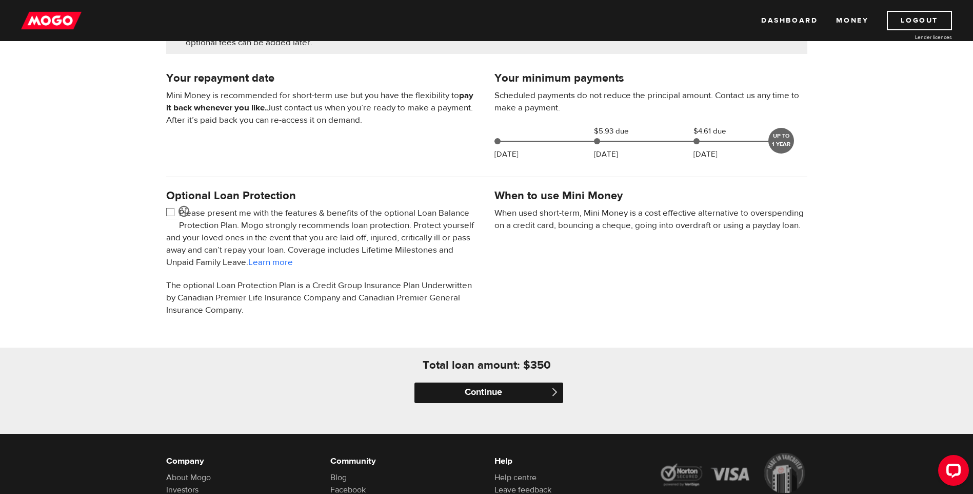
click at [481, 393] on input "Continue" at bounding box center [489, 392] width 149 height 21
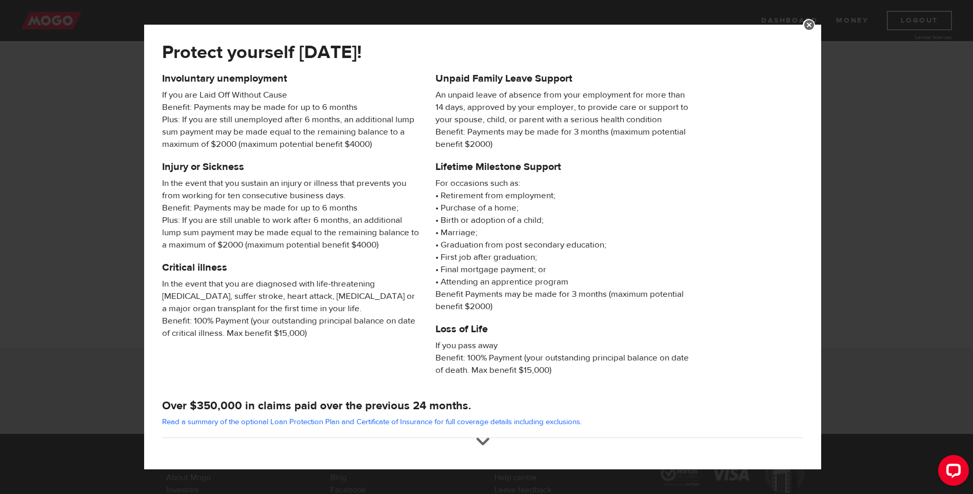
click at [815, 26] on link at bounding box center [809, 25] width 12 height 12
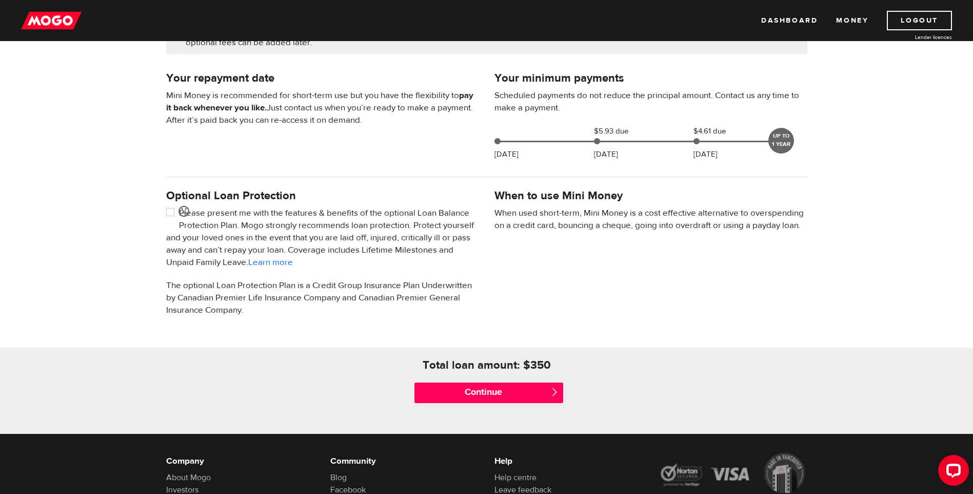
click at [555, 389] on span "" at bounding box center [555, 391] width 9 height 9
click at [482, 388] on input "Continue" at bounding box center [489, 392] width 149 height 21
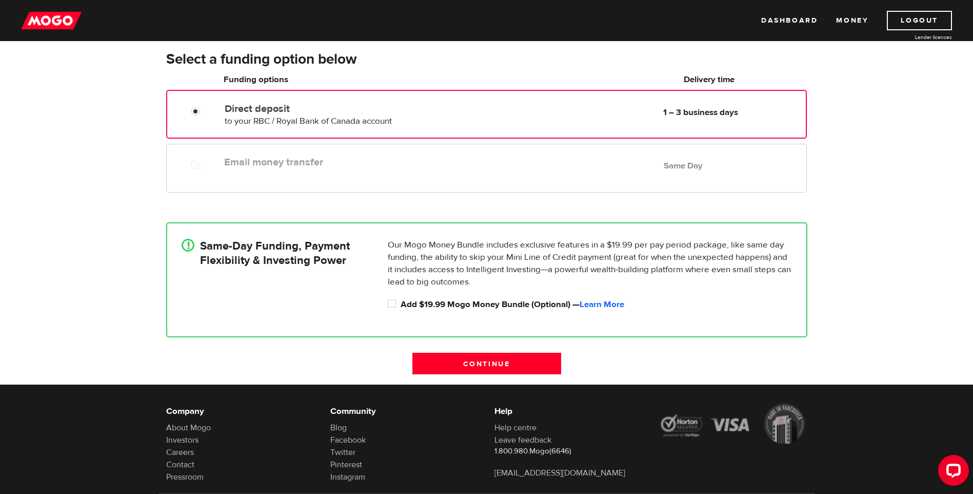
scroll to position [154, 0]
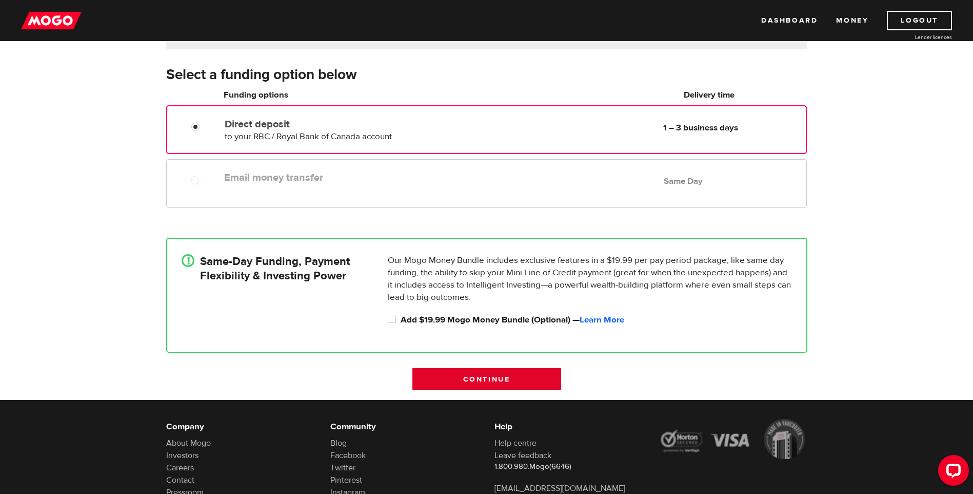
click at [508, 375] on input "Continue" at bounding box center [486, 379] width 149 height 22
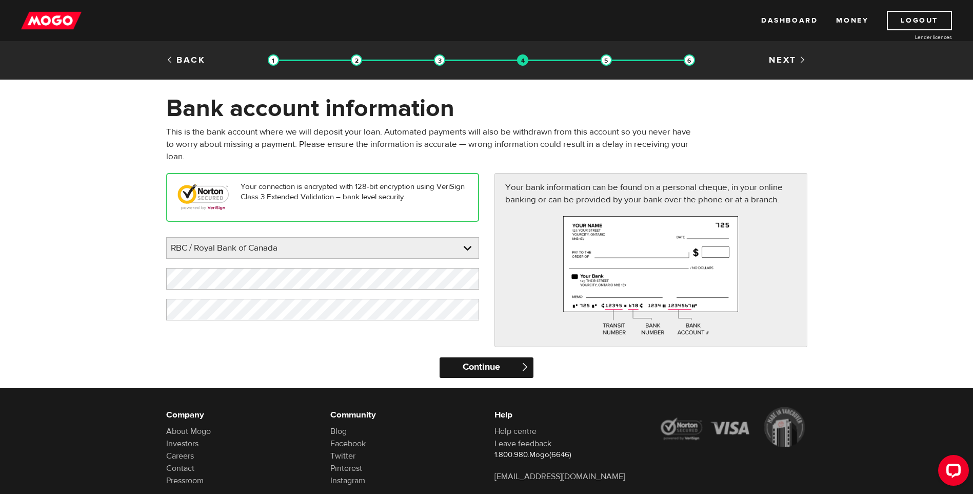
click at [479, 373] on input "Continue" at bounding box center [487, 367] width 94 height 21
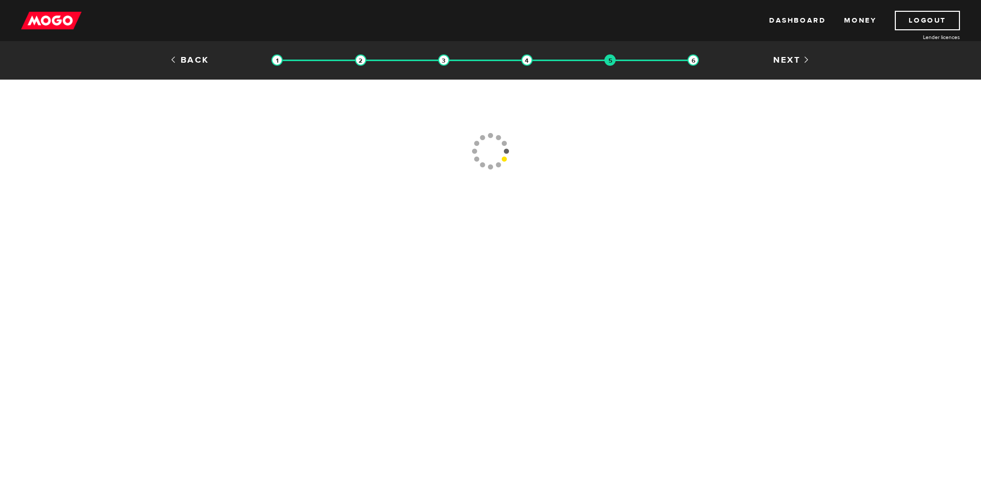
type input "[PHONE_NUMBER]"
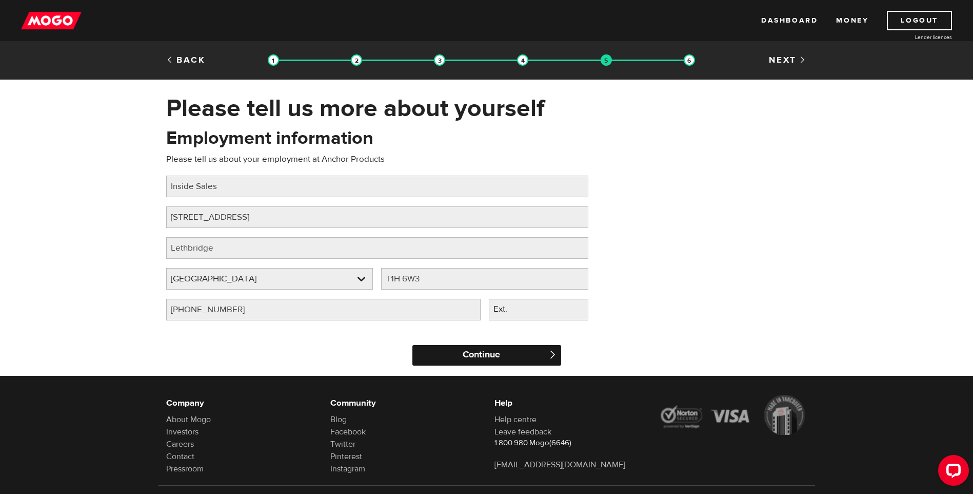
click at [480, 351] on input "Continue" at bounding box center [486, 355] width 149 height 21
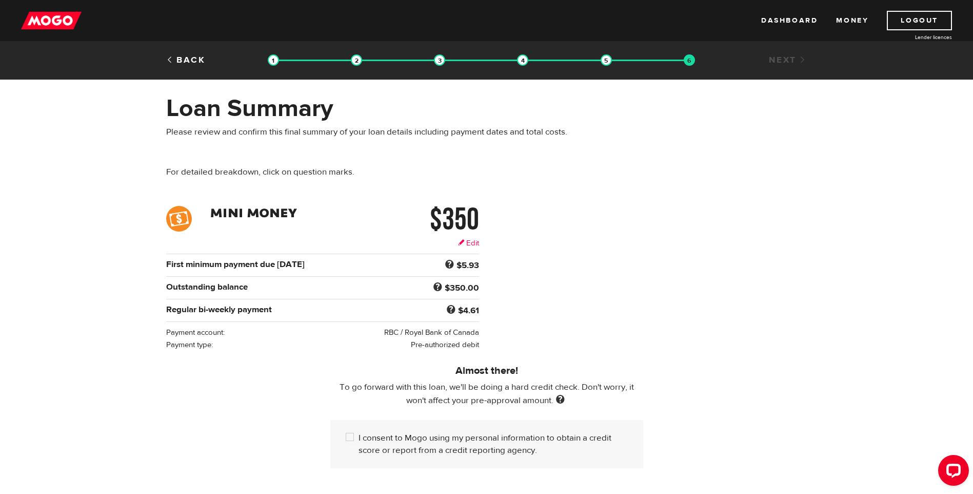
click at [469, 242] on link "Edit" at bounding box center [468, 243] width 21 height 11
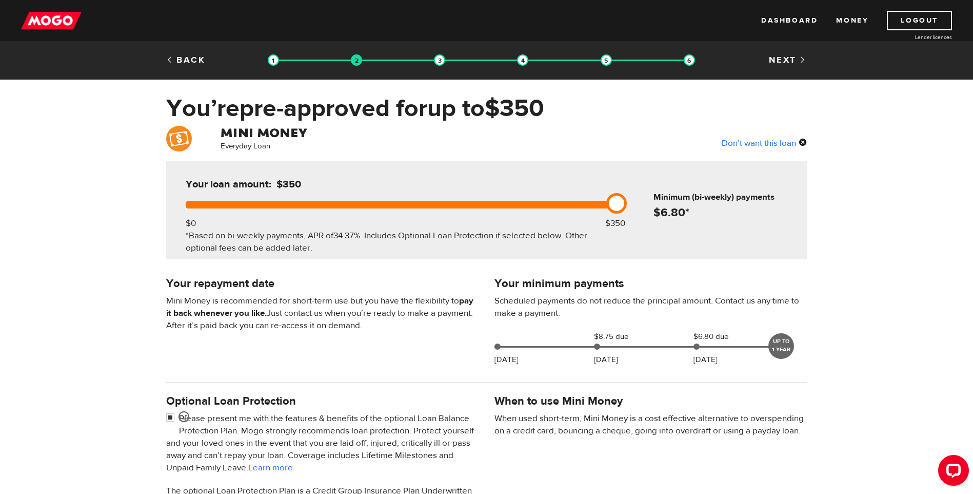
click at [619, 200] on link at bounding box center [616, 203] width 21 height 21
click at [519, 204] on div at bounding box center [399, 205] width 427 height 8
click at [316, 208] on div "Your loan amount: $200 $0 $350 *Based on bi-weekly payments, APR of 34.37% . In…" at bounding box center [399, 210] width 458 height 98
click at [332, 199] on div "Your loan amount: $200" at bounding box center [291, 188] width 218 height 24
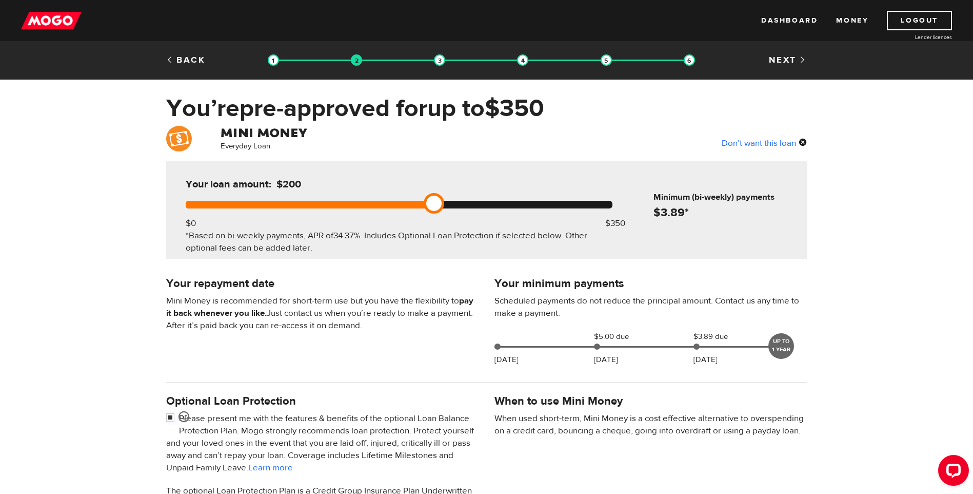
click at [332, 201] on div at bounding box center [308, 205] width 244 height 8
click at [337, 206] on div at bounding box center [308, 205] width 244 height 8
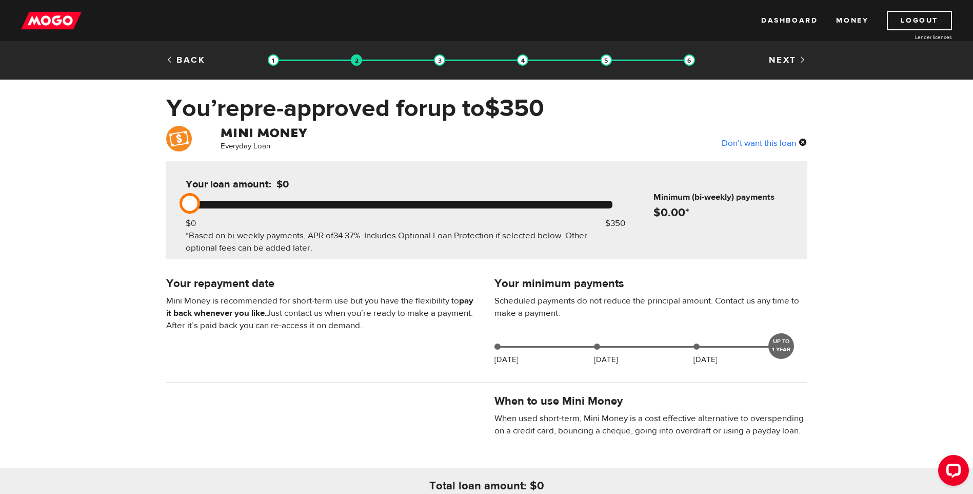
drag, startPoint x: 442, startPoint y: 203, endPoint x: 227, endPoint y: 200, distance: 215.0
click at [227, 201] on div at bounding box center [399, 205] width 427 height 8
click at [611, 205] on div at bounding box center [399, 205] width 427 height 8
click at [612, 204] on div at bounding box center [399, 205] width 427 height 8
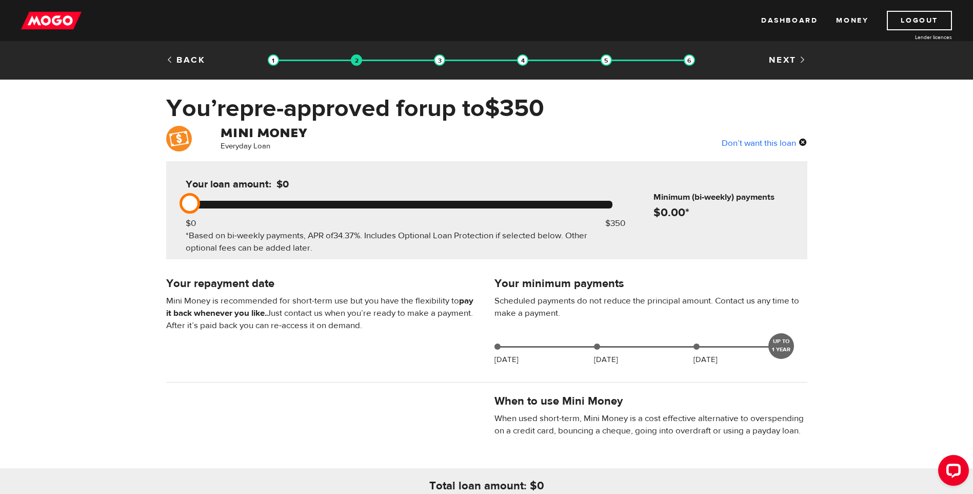
click at [612, 204] on div at bounding box center [399, 205] width 427 height 8
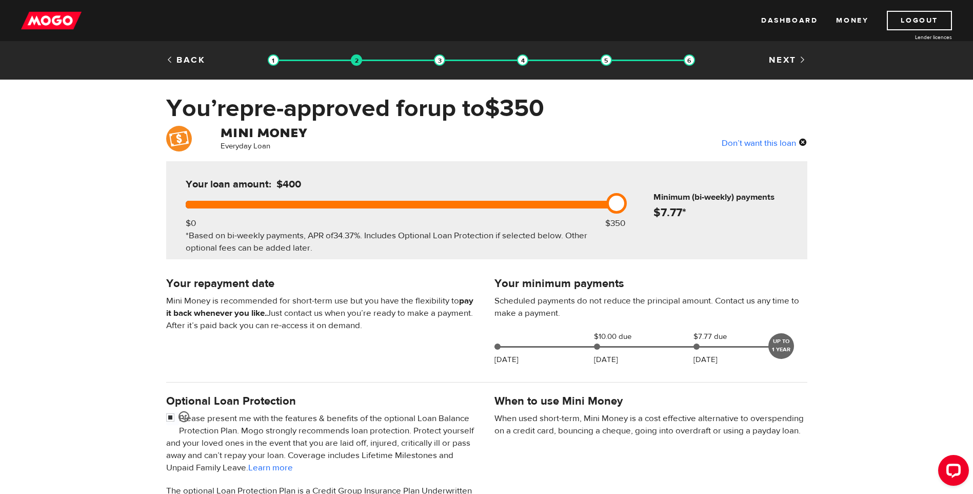
drag, startPoint x: 195, startPoint y: 205, endPoint x: 628, endPoint y: 203, distance: 433.0
click at [628, 203] on div "Your loan amount: $400 $0 $350 *Based on bi-weekly payments, APR of 34.37% . In…" at bounding box center [486, 210] width 641 height 98
click at [172, 417] on input "checkbox" at bounding box center [172, 418] width 13 height 13
checkbox input "false"
drag, startPoint x: 621, startPoint y: 202, endPoint x: 448, endPoint y: 213, distance: 172.7
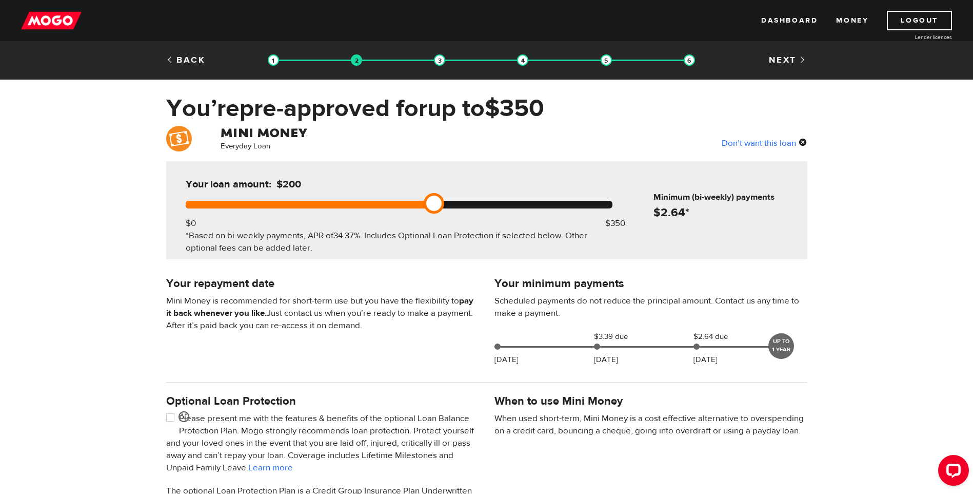
click at [448, 213] on div "Your loan amount: $200 $0 $350 *Based on bi-weekly payments, APR of 34.37% . In…" at bounding box center [399, 210] width 458 height 98
drag, startPoint x: 433, startPoint y: 202, endPoint x: 750, endPoint y: 203, distance: 317.6
click at [750, 203] on div "Your loan amount: $400 $0 $350 *Based on bi-weekly payments, APR of 34.37% . In…" at bounding box center [486, 210] width 641 height 98
click at [367, 274] on div "Your repayment date Mini Money is recommended for short-term use but you have t…" at bounding box center [323, 308] width 328 height 68
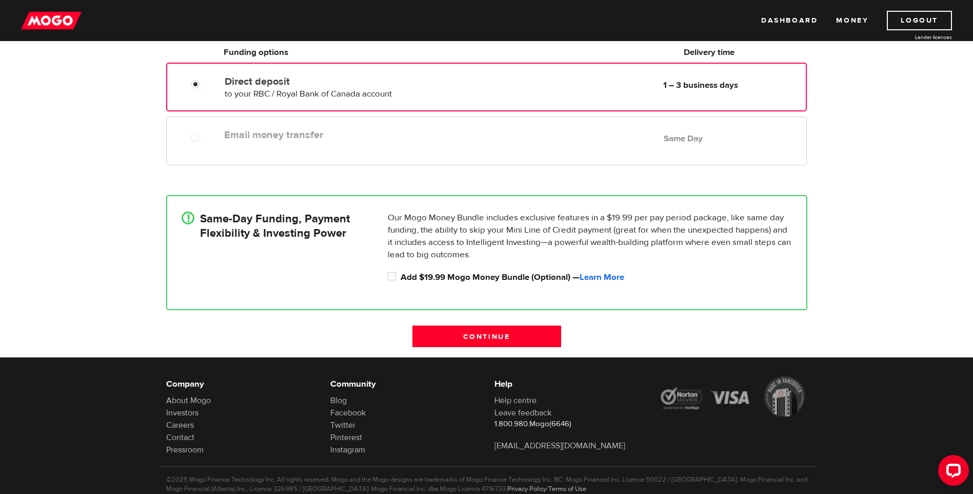
scroll to position [205, 0]
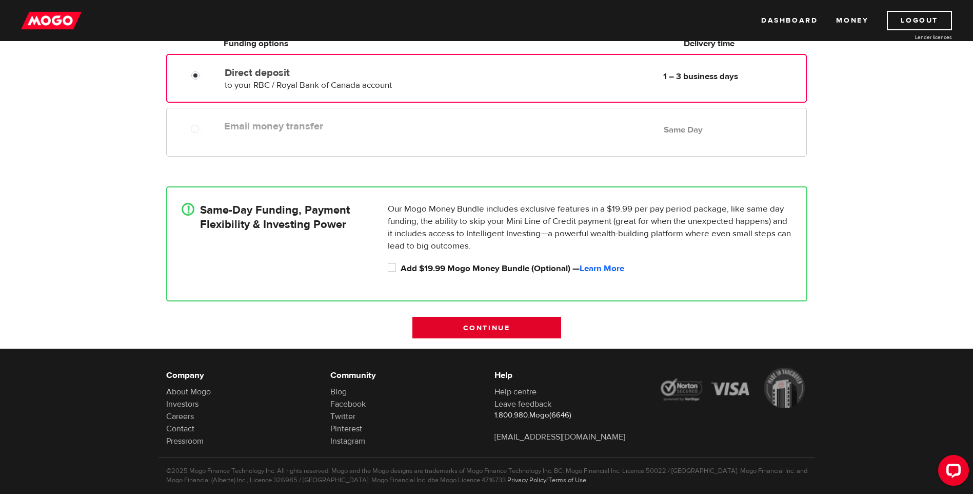
click at [482, 326] on input "Continue" at bounding box center [486, 328] width 149 height 22
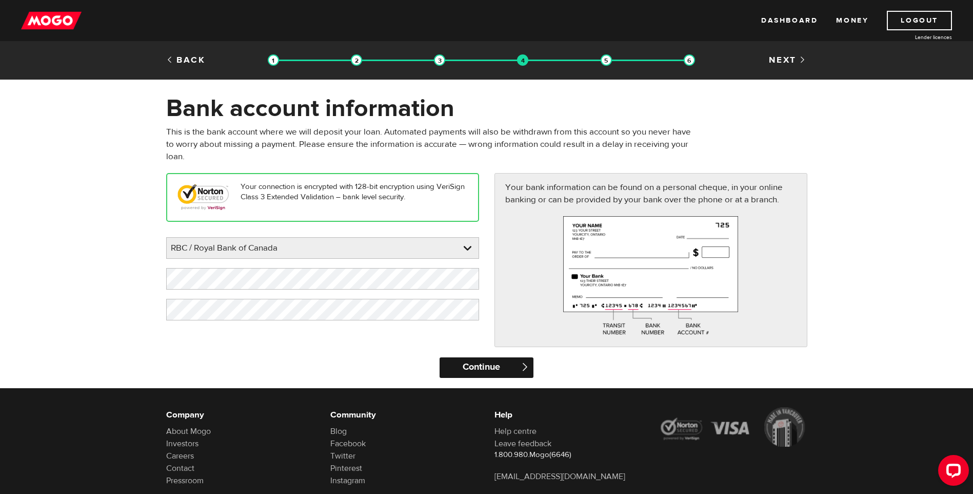
click at [485, 368] on input "Continue" at bounding box center [487, 367] width 94 height 21
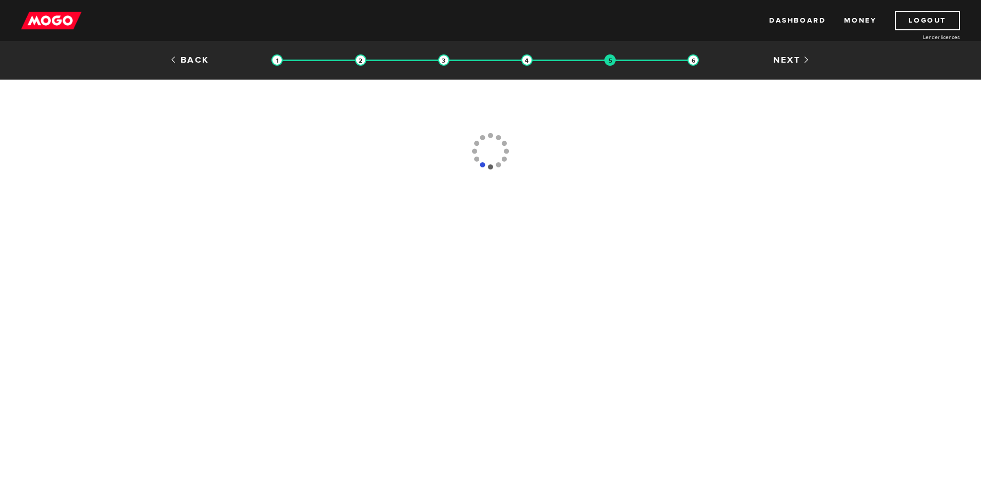
type input "[PHONE_NUMBER]"
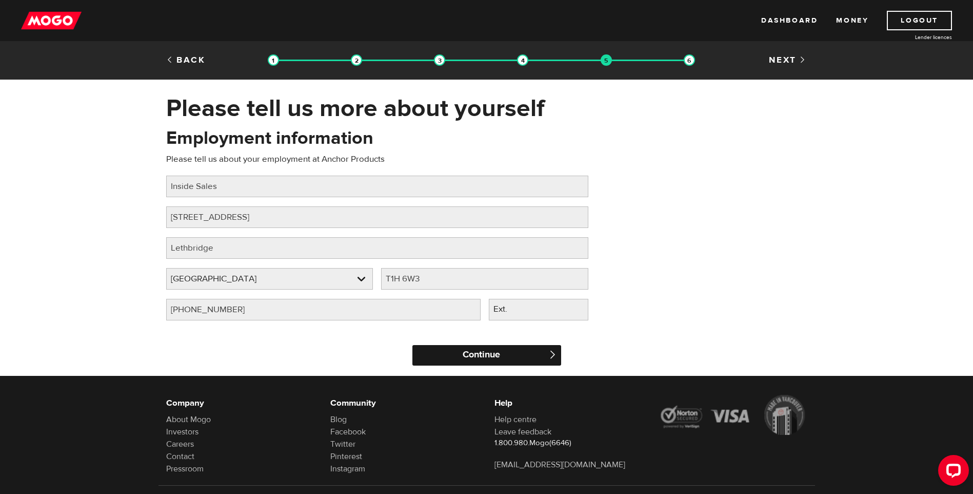
click at [483, 351] on input "Continue" at bounding box center [486, 355] width 149 height 21
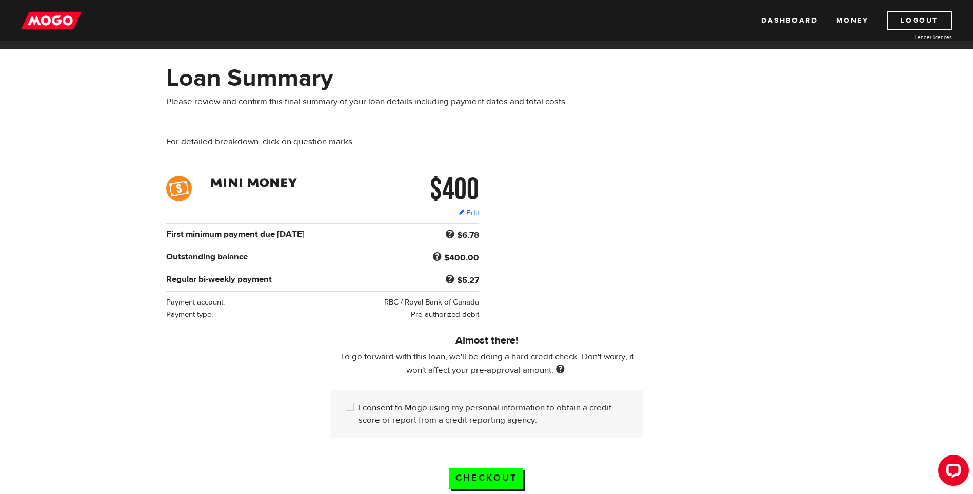
scroll to position [51, 0]
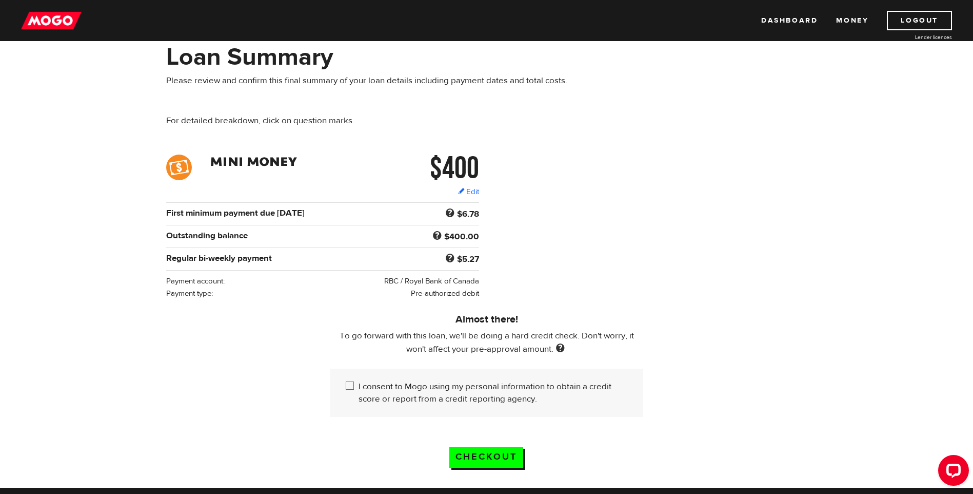
click at [347, 382] on input "I consent to Mogo using my personal information to obtain a credit score or rep…" at bounding box center [352, 386] width 13 height 13
checkbox input "true"
click at [488, 455] on input "Checkout" at bounding box center [486, 456] width 74 height 21
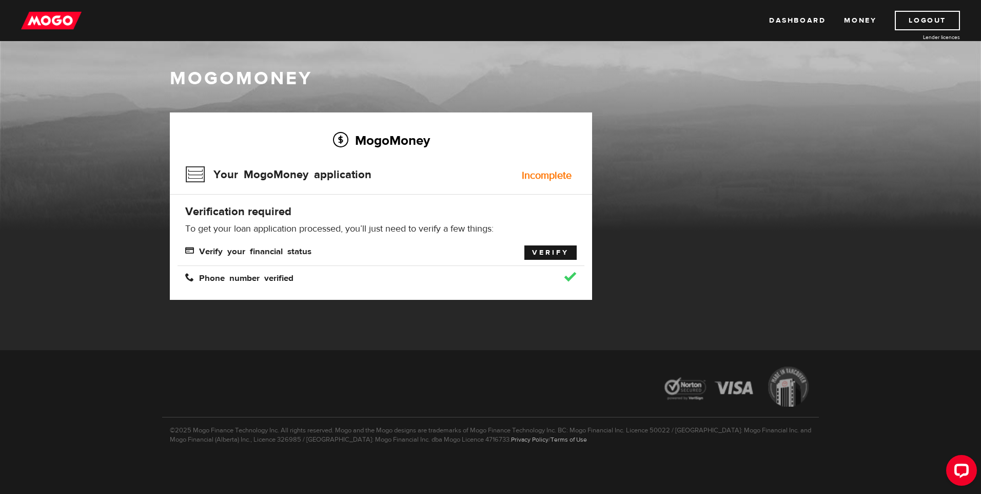
click at [551, 255] on link "Verify" at bounding box center [550, 252] width 52 height 14
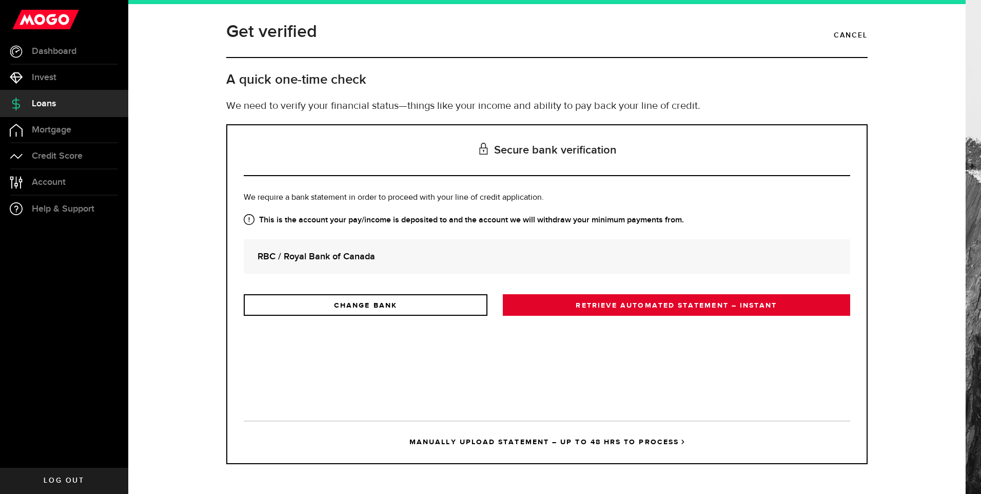
click at [602, 304] on link "RETRIEVE AUTOMATED STATEMENT – INSTANT" at bounding box center [676, 305] width 347 height 22
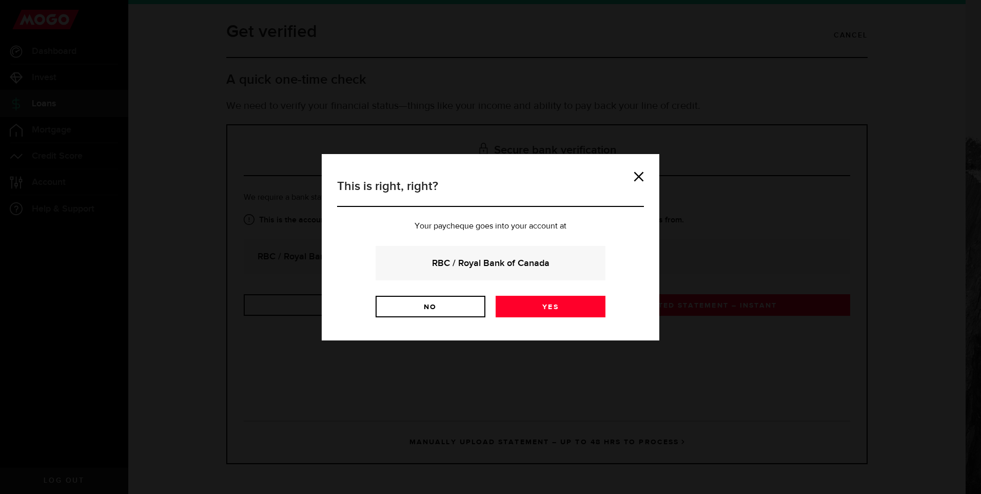
click at [476, 264] on strong "RBC / Royal Bank of Canada" at bounding box center [490, 263] width 202 height 14
click at [545, 309] on link "Yes" at bounding box center [551, 307] width 110 height 22
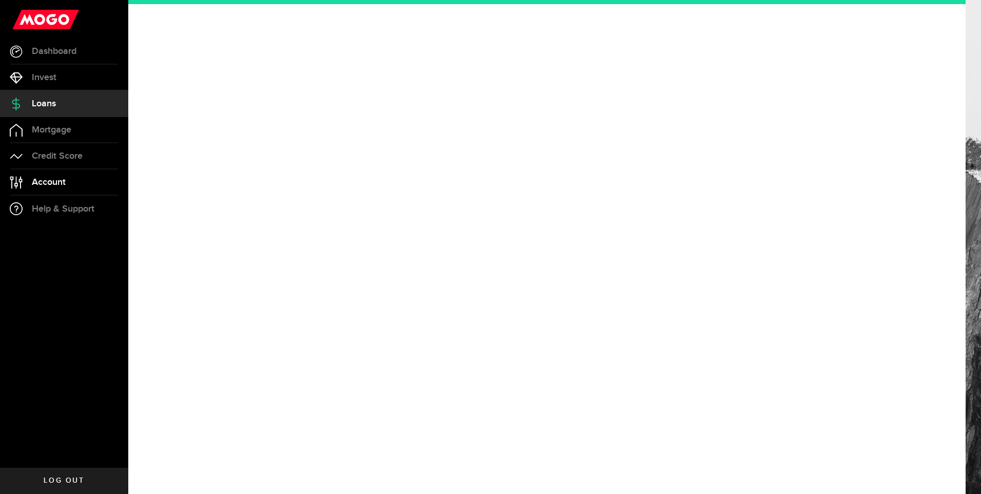
click at [54, 181] on span "Account" at bounding box center [49, 182] width 34 height 9
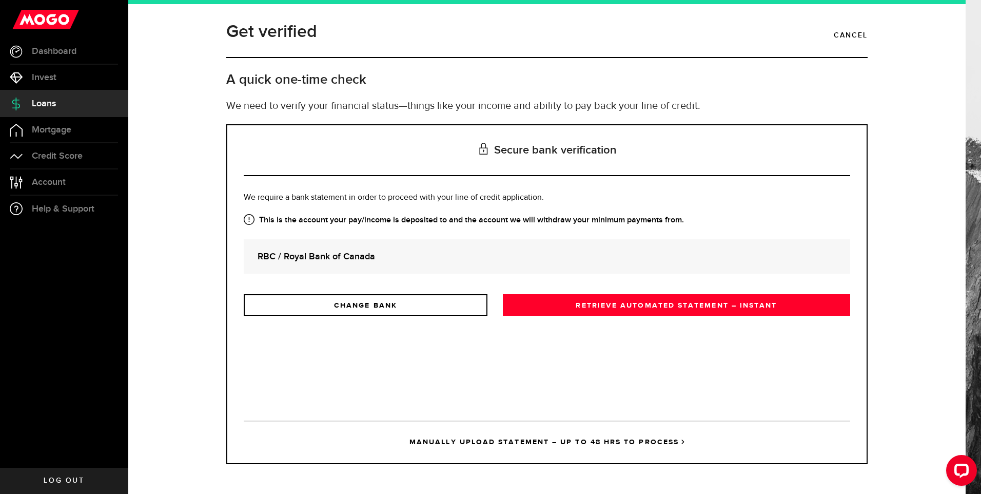
click at [535, 441] on link "MANUALLY UPLOAD STATEMENT – UP TO 48 HRS TO PROCESS" at bounding box center [547, 441] width 606 height 43
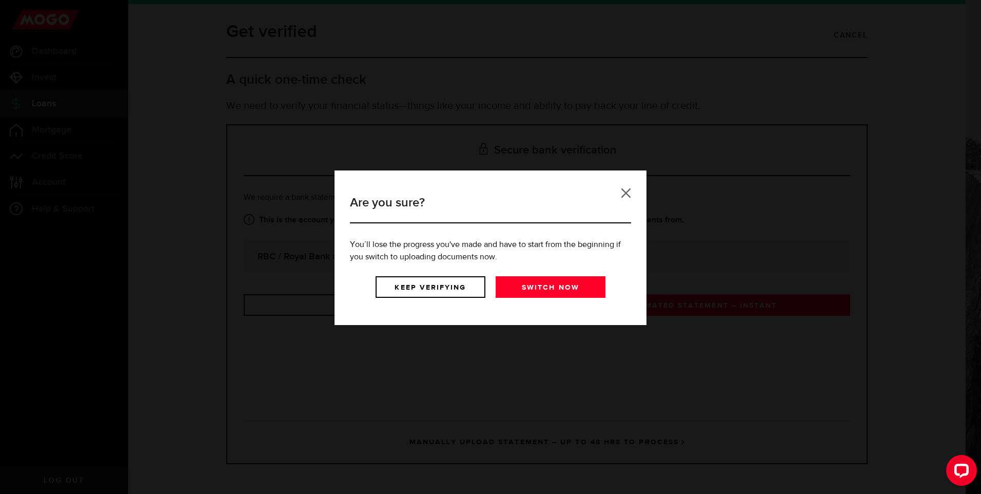
click at [625, 193] on link at bounding box center [626, 193] width 10 height 10
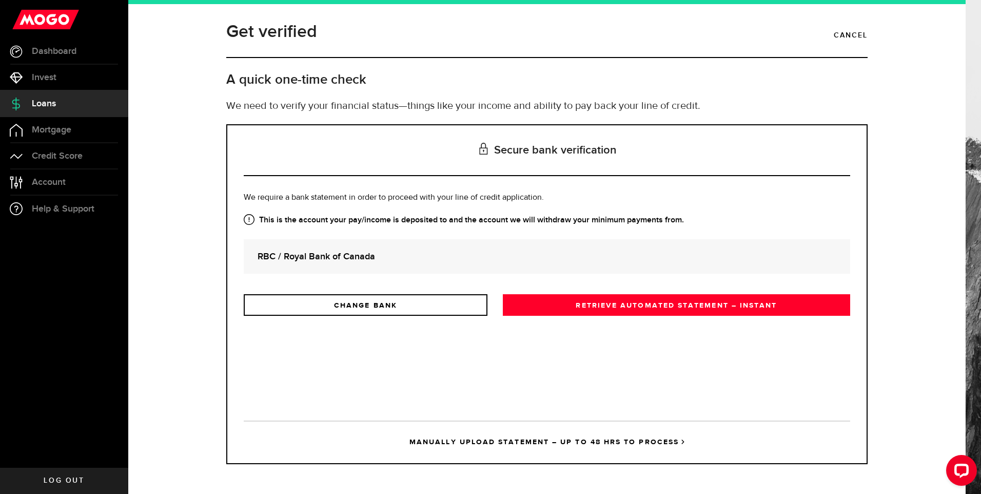
click at [615, 444] on link "MANUALLY UPLOAD STATEMENT – UP TO 48 HRS TO PROCESS" at bounding box center [547, 441] width 606 height 43
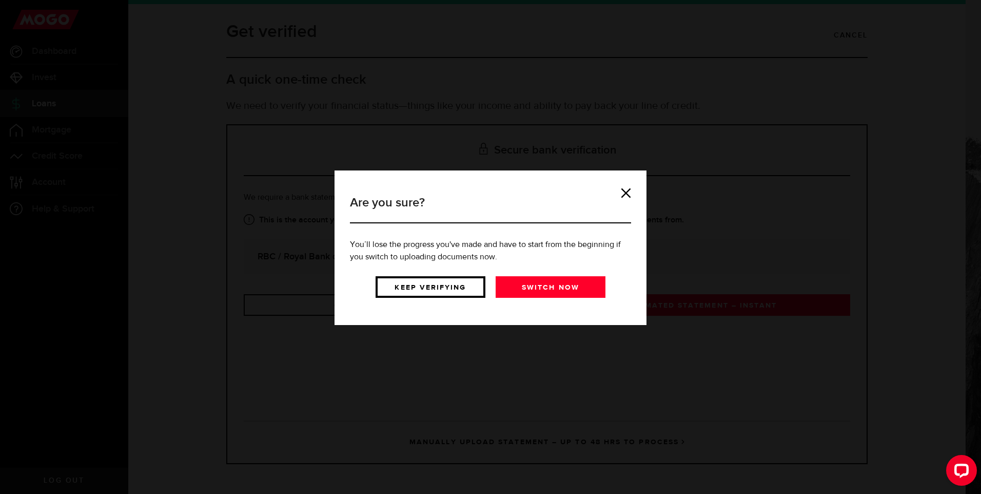
click at [438, 287] on link "Keep verifying" at bounding box center [431, 287] width 110 height 22
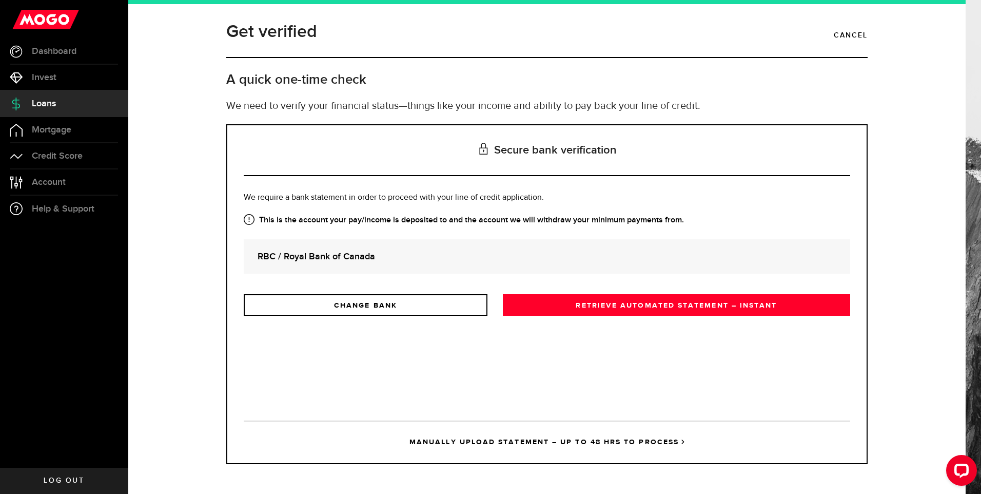
click at [597, 440] on link "MANUALLY UPLOAD STATEMENT – UP TO 48 HRS TO PROCESS" at bounding box center [547, 441] width 606 height 43
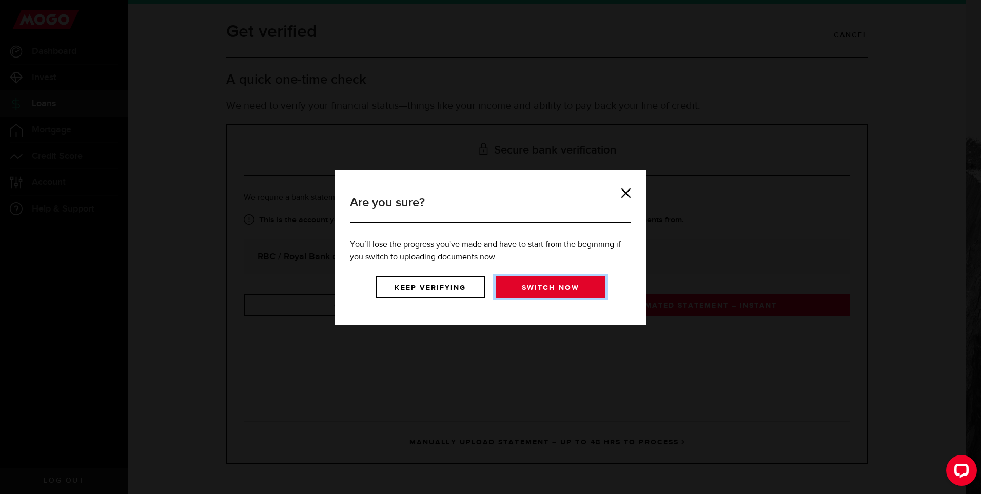
click at [562, 284] on link "Switch now" at bounding box center [551, 287] width 110 height 22
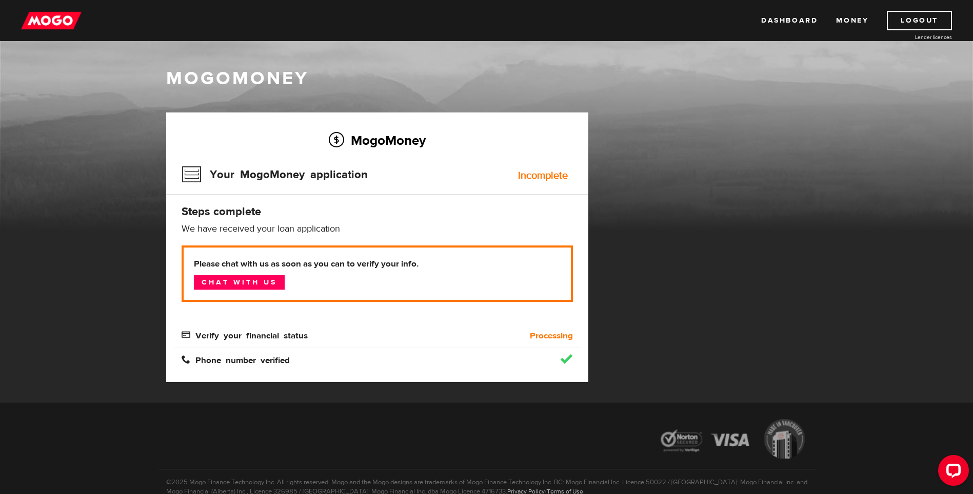
click at [701, 99] on div "MogoMoney" at bounding box center [486, 148] width 973 height 164
click at [781, 20] on link "Dashboard" at bounding box center [789, 20] width 56 height 19
click at [553, 338] on b "Processing" at bounding box center [551, 335] width 43 height 12
click at [246, 330] on div "Verify your financial status" at bounding box center [326, 335] width 305 height 12
click at [856, 23] on link "Money" at bounding box center [852, 20] width 32 height 19
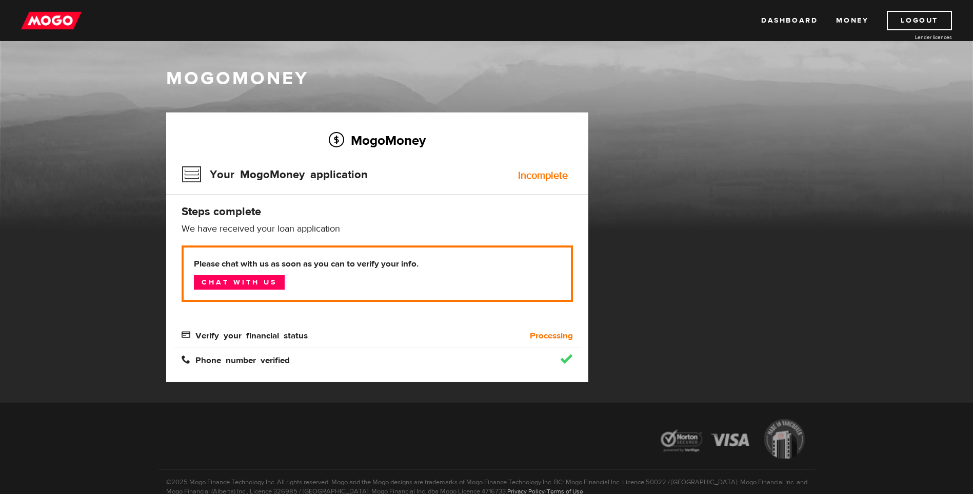
click at [528, 176] on div "Incomplete" at bounding box center [543, 175] width 50 height 10
click at [792, 26] on link "Dashboard" at bounding box center [789, 20] width 56 height 19
click at [528, 178] on div "Incomplete" at bounding box center [543, 175] width 50 height 10
click at [912, 21] on link "Logout" at bounding box center [919, 20] width 65 height 19
click at [934, 22] on link "Logout" at bounding box center [919, 20] width 65 height 19
